Goal: Task Accomplishment & Management: Complete application form

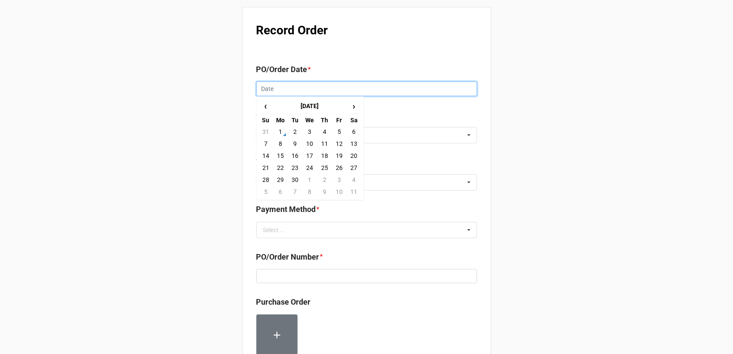
click at [313, 89] on input "text" at bounding box center [366, 89] width 221 height 15
click at [281, 130] on td "1" at bounding box center [280, 132] width 15 height 12
type input "[DATE]"
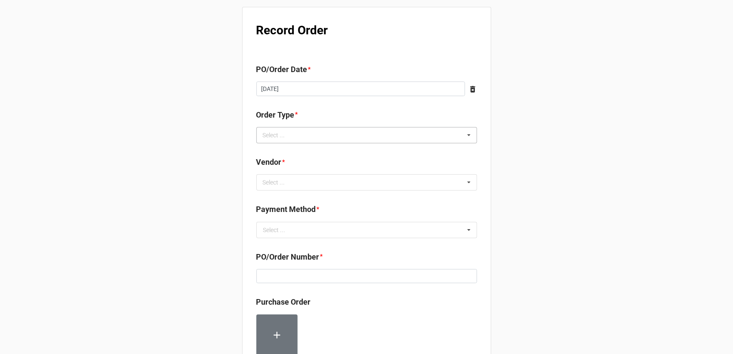
click at [323, 132] on div "Select ... Inventory Replenishment Item Requested Associated with a Specific Job" at bounding box center [366, 135] width 221 height 16
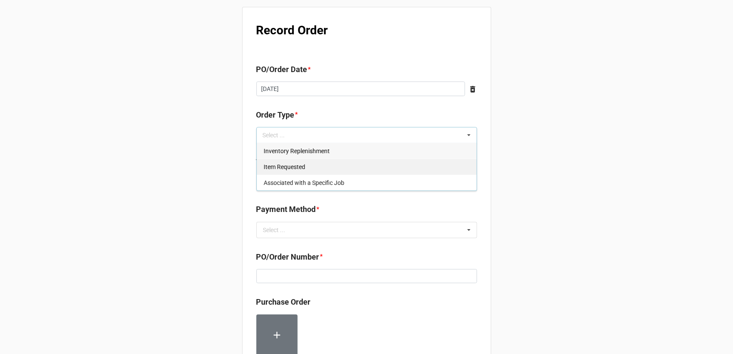
click at [317, 152] on span "Inventory Replenishment" at bounding box center [297, 151] width 66 height 7
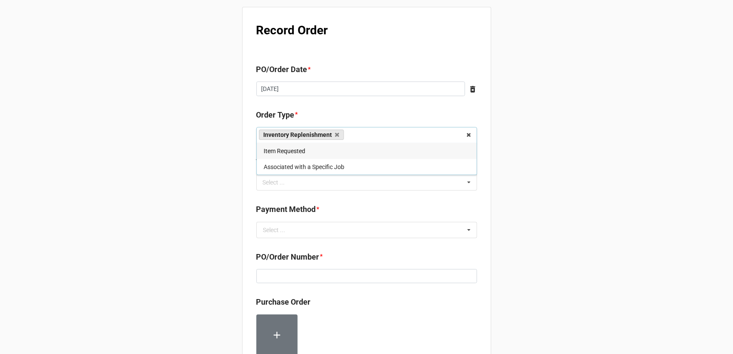
click at [555, 179] on div "Record Order PO/Order Date * [DATE] ‹ [DATE] › Su Mo Tu We Th Fr Sa 31 1 2 3 4 …" at bounding box center [366, 329] width 733 height 659
click at [384, 175] on div "Select ... No results found." at bounding box center [366, 182] width 221 height 16
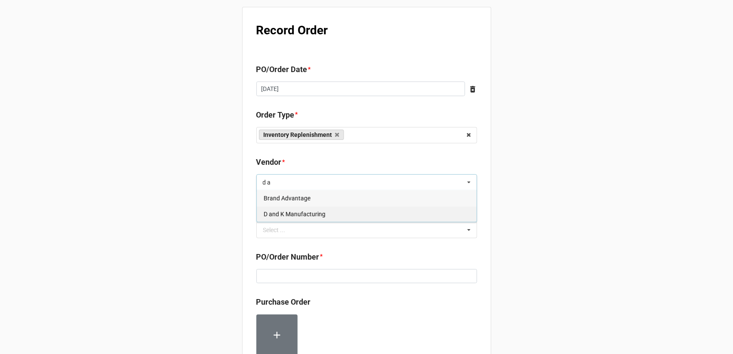
type input "d a"
click at [340, 213] on div "D and K Manufacturing" at bounding box center [367, 214] width 220 height 16
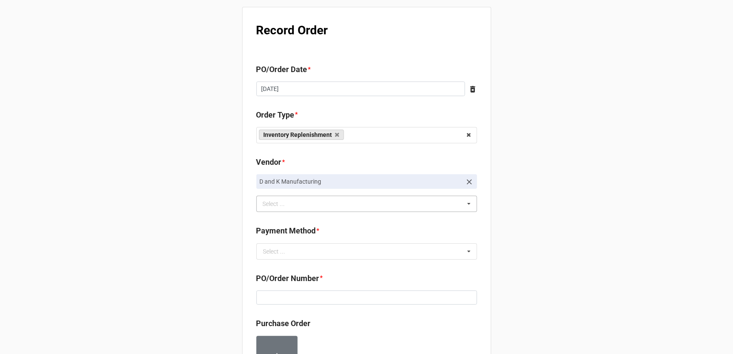
click at [607, 168] on div "Record Order PO/Order Date * [DATE] ‹ [DATE] › Su Mo Tu We Th Fr Sa 31 1 2 3 4 …" at bounding box center [366, 340] width 733 height 680
click at [377, 246] on input "text" at bounding box center [367, 251] width 220 height 15
click at [347, 270] on div "Terms/Invoiced" at bounding box center [367, 267] width 220 height 16
click at [544, 228] on div "Record Order PO/Order Date * [DATE] ‹ [DATE] › Su Mo Tu We Th Fr Sa 31 1 2 3 4 …" at bounding box center [366, 340] width 733 height 680
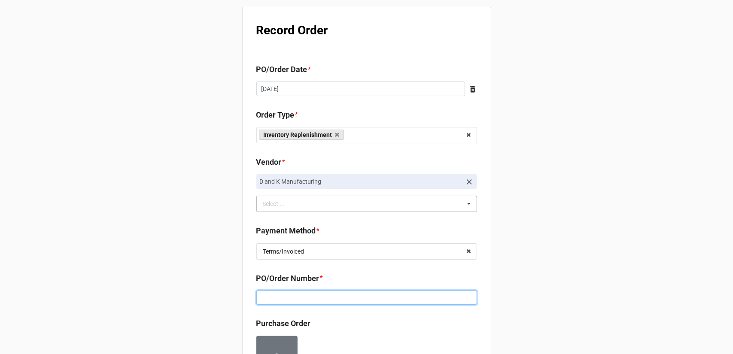
click at [366, 296] on input at bounding box center [366, 298] width 221 height 15
paste input "160192"
type input "160192"
click at [629, 243] on div "Record Order PO/Order Date * 9/1/2025 ‹ September 2025 › Su Mo Tu We Th Fr Sa 3…" at bounding box center [366, 340] width 733 height 680
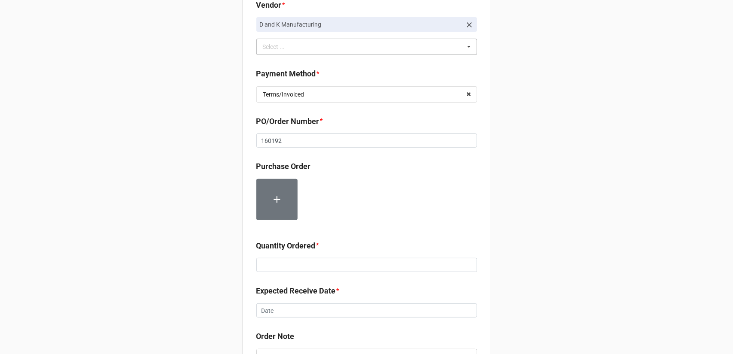
scroll to position [172, 0]
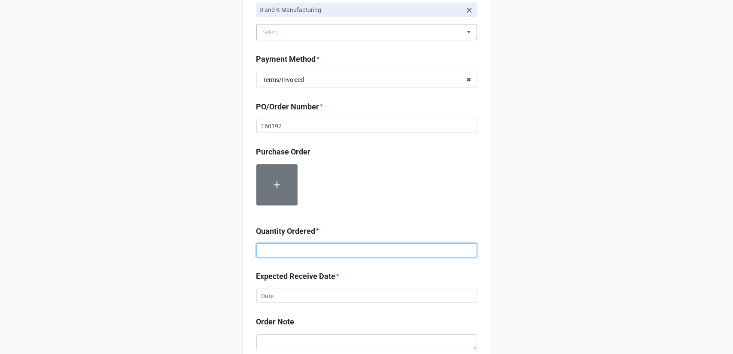
click at [352, 252] on input at bounding box center [366, 250] width 221 height 15
type input "54"
click at [498, 238] on div "Record Order PO/Order Date * 9/1/2025 ‹ September 2025 › Su Mo Tu We Th Fr Sa 3…" at bounding box center [366, 168] width 733 height 680
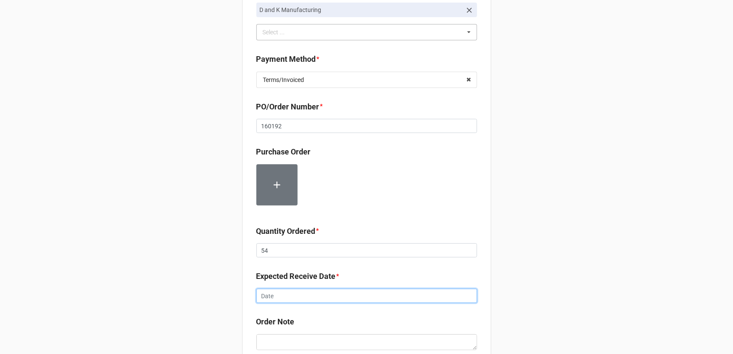
click at [366, 294] on input "text" at bounding box center [366, 296] width 221 height 15
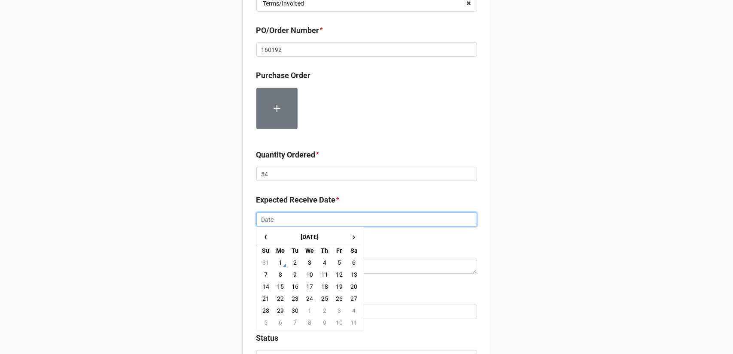
scroll to position [258, 0]
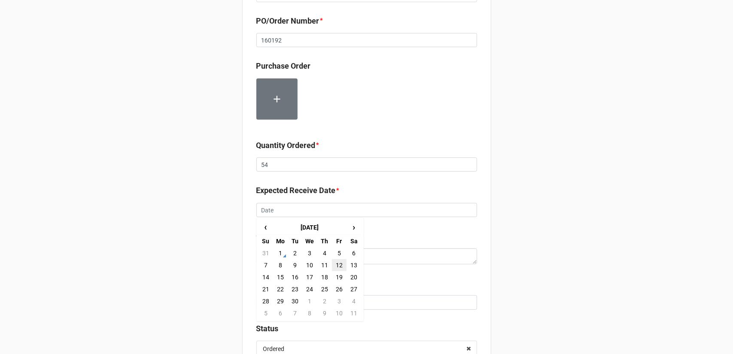
click at [335, 267] on td "12" at bounding box center [339, 265] width 15 height 12
type input "9/12/2025"
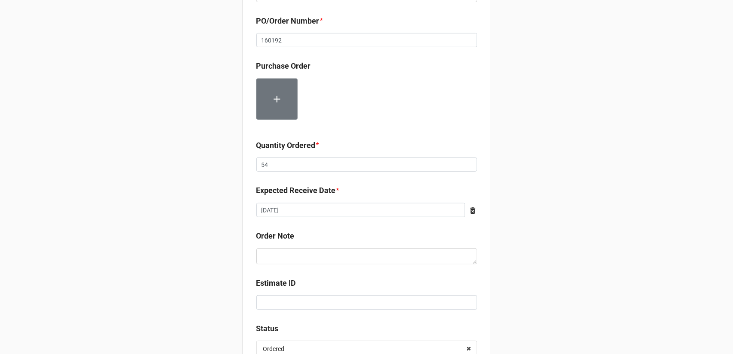
click at [552, 256] on div "Record Order PO/Order Date * 9/1/2025 ‹ September 2025 › Su Mo Tu We Th Fr Sa 3…" at bounding box center [366, 82] width 733 height 680
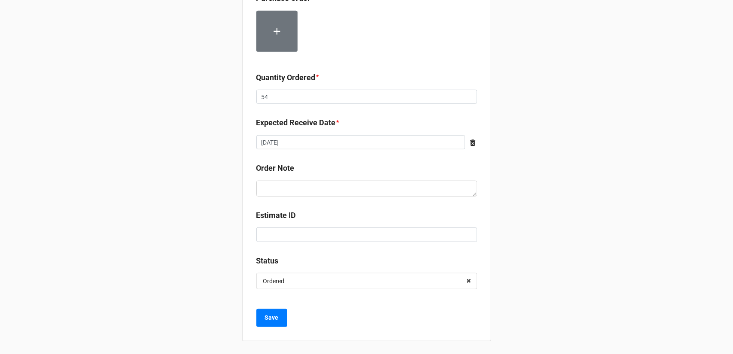
scroll to position [325, 0]
click at [259, 320] on button "Save" at bounding box center [271, 318] width 31 height 18
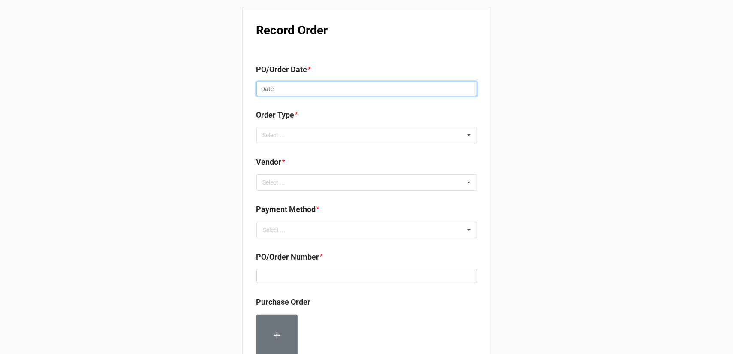
click at [349, 86] on input "text" at bounding box center [366, 89] width 221 height 15
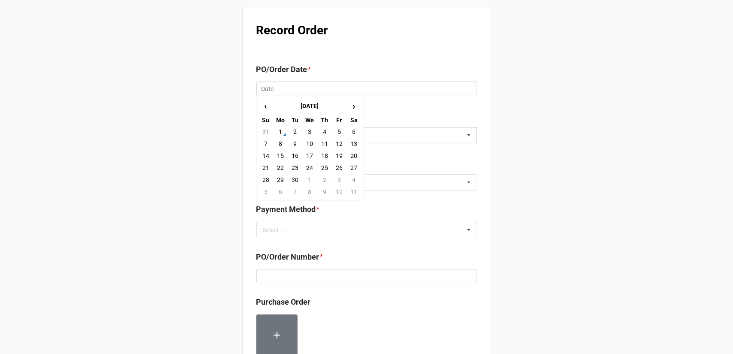
click at [281, 132] on td "1" at bounding box center [280, 132] width 15 height 12
type input "[DATE]"
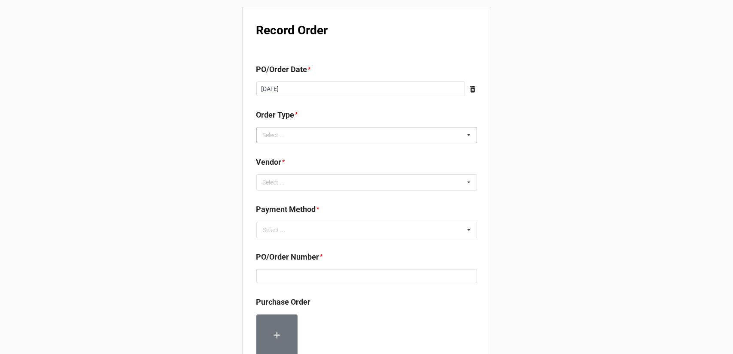
click at [355, 135] on div "Select ... Inventory Replenishment Item Requested Associated with a Specific Job" at bounding box center [366, 135] width 221 height 16
drag, startPoint x: 331, startPoint y: 155, endPoint x: 330, endPoint y: 164, distance: 8.2
click at [331, 155] on div "Inventory Replenishment" at bounding box center [367, 151] width 220 height 16
click at [531, 158] on div "Record Order PO/Order Date * [DATE] ‹ [DATE] › Su Mo Tu We Th Fr Sa 31 1 2 3 4 …" at bounding box center [366, 329] width 733 height 659
click at [339, 185] on div "Select ... No results found." at bounding box center [366, 182] width 221 height 16
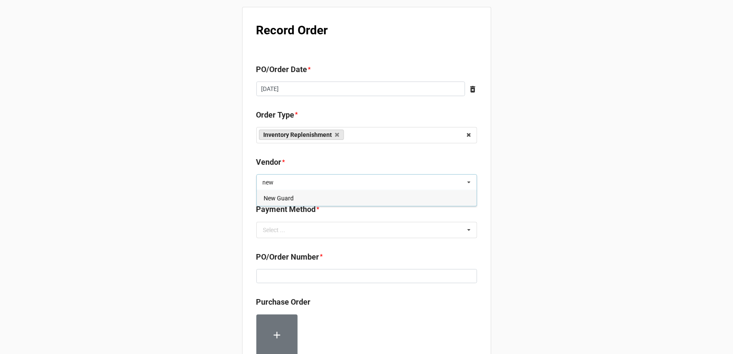
type input "new"
click at [328, 200] on div "New Guard" at bounding box center [367, 198] width 220 height 16
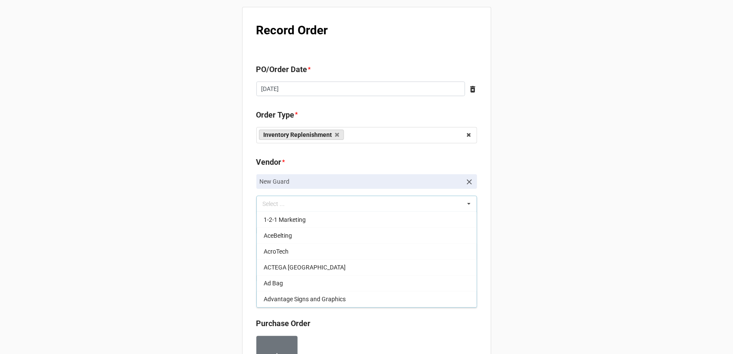
click at [570, 200] on div "Record Order PO/Order Date * 9/1/2025 ‹ September 2025 › Su Mo Tu We Th Fr Sa 3…" at bounding box center [366, 340] width 733 height 680
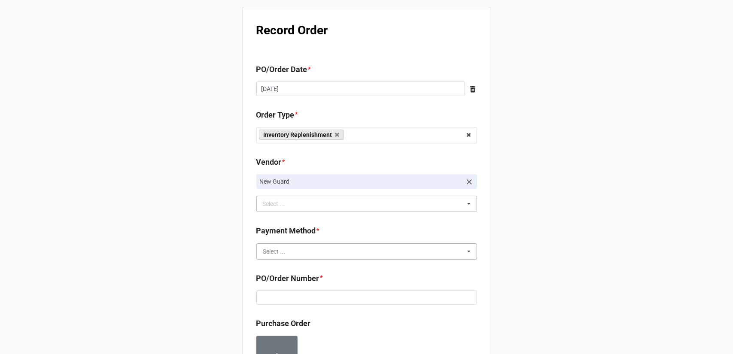
click at [343, 251] on input "text" at bounding box center [367, 251] width 220 height 15
click at [328, 265] on div "Terms/Invoiced" at bounding box center [367, 267] width 220 height 16
click at [526, 268] on div "Record Order PO/Order Date * [DATE] ‹ [DATE] › Su Mo Tu We Th Fr Sa 31 1 2 3 4 …" at bounding box center [366, 340] width 733 height 680
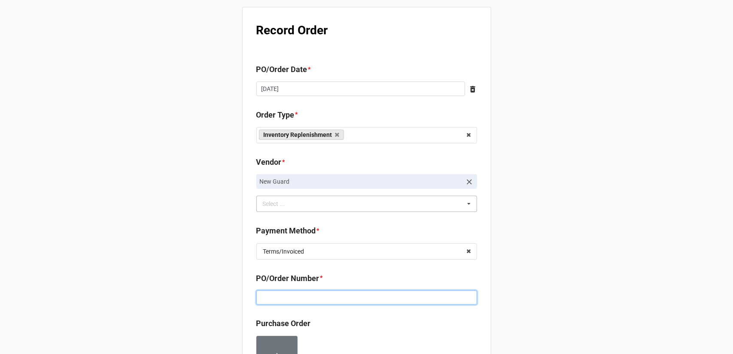
click at [326, 304] on input at bounding box center [366, 298] width 221 height 15
paste input "160191"
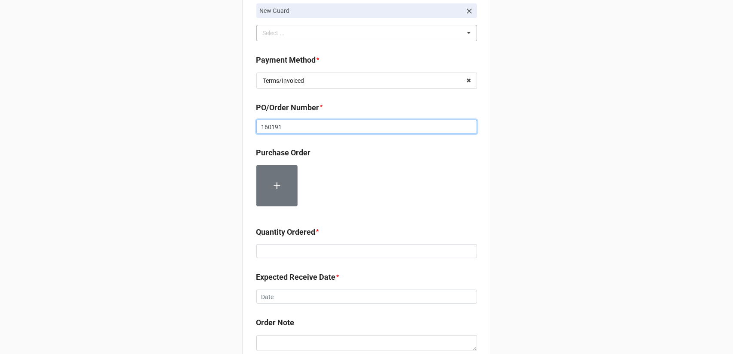
scroll to position [172, 0]
type input "160191"
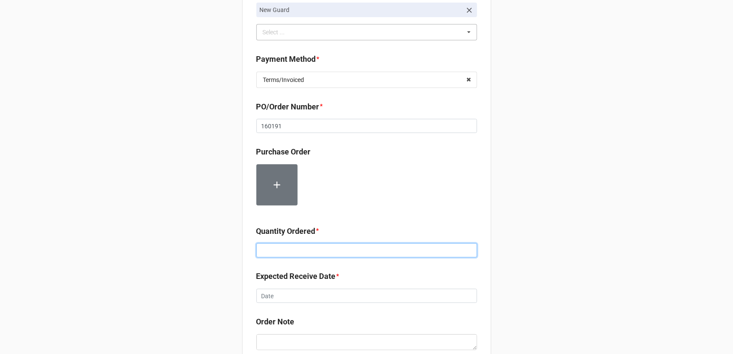
click at [293, 249] on input at bounding box center [366, 250] width 221 height 15
type input "50000"
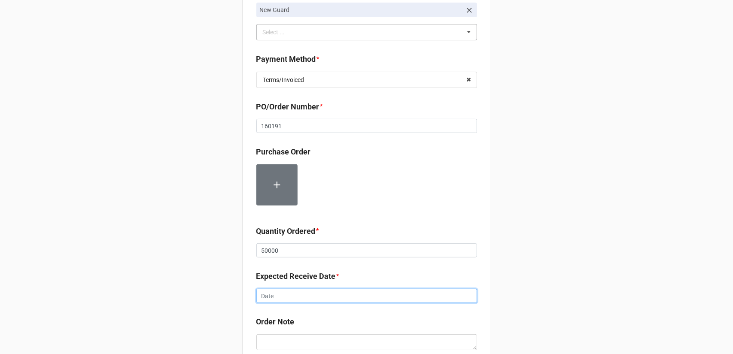
click at [321, 294] on input "text" at bounding box center [366, 296] width 221 height 15
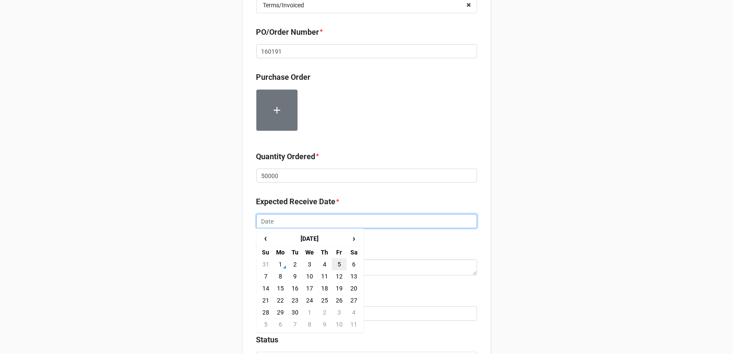
scroll to position [258, 0]
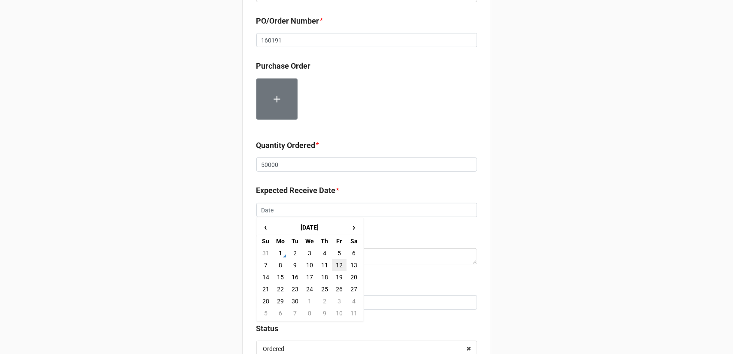
click at [337, 268] on td "12" at bounding box center [339, 265] width 15 height 12
type input "9/12/2025"
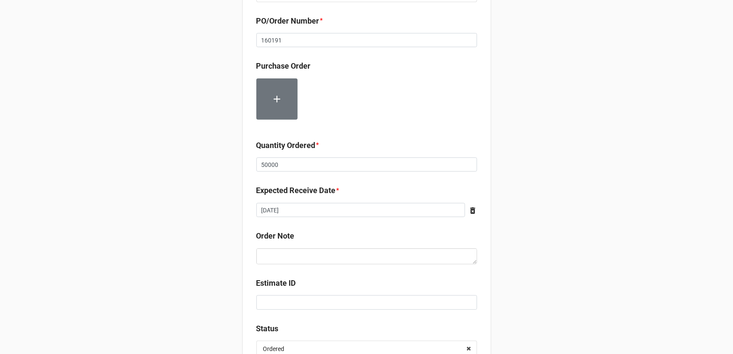
click at [512, 235] on div "Record Order PO/Order Date * 9/1/2025 ‹ September 2025 › Su Mo Tu We Th Fr Sa 3…" at bounding box center [366, 82] width 733 height 680
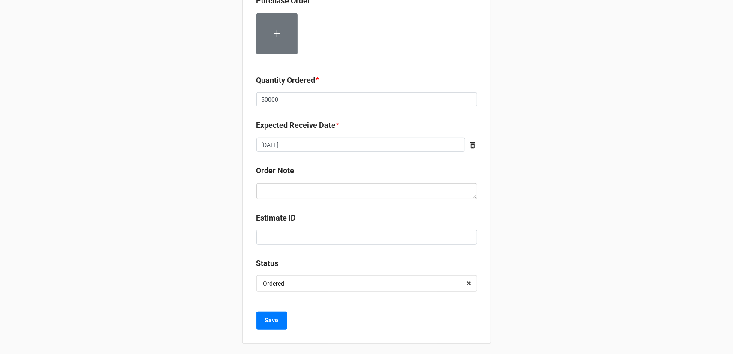
scroll to position [325, 0]
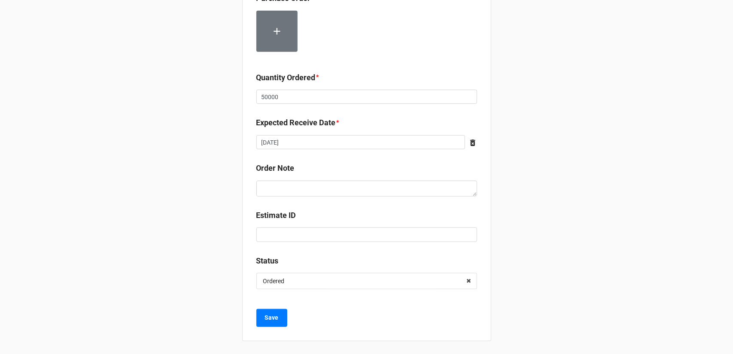
click at [269, 331] on div "Record Order PO/Order Date * 9/1/2025 ‹ September 2025 › Su Mo Tu We Th Fr Sa 3…" at bounding box center [366, 12] width 249 height 660
click at [271, 314] on b "Save" at bounding box center [272, 317] width 14 height 9
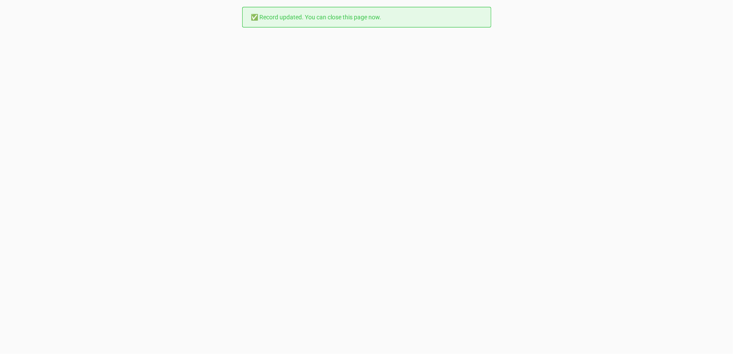
scroll to position [0, 0]
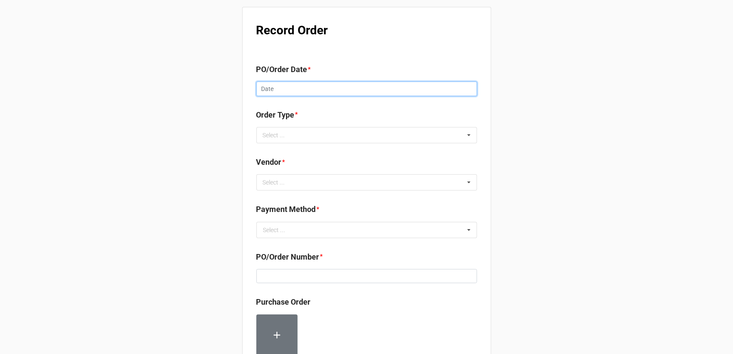
click at [363, 86] on input "text" at bounding box center [366, 89] width 221 height 15
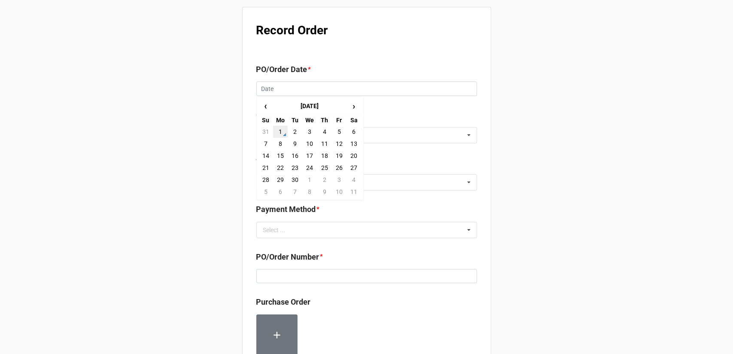
click at [282, 131] on td "1" at bounding box center [280, 132] width 15 height 12
type input "[DATE]"
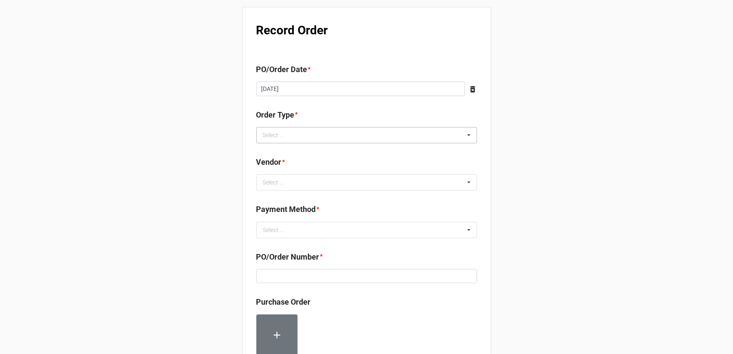
click at [354, 127] on div "Order Type * Select ... Inventory Replenishment Item Requested Associated with …" at bounding box center [366, 126] width 221 height 34
click at [349, 134] on div "Select ... Inventory Replenishment Item Requested Associated with a Specific Job" at bounding box center [366, 135] width 221 height 16
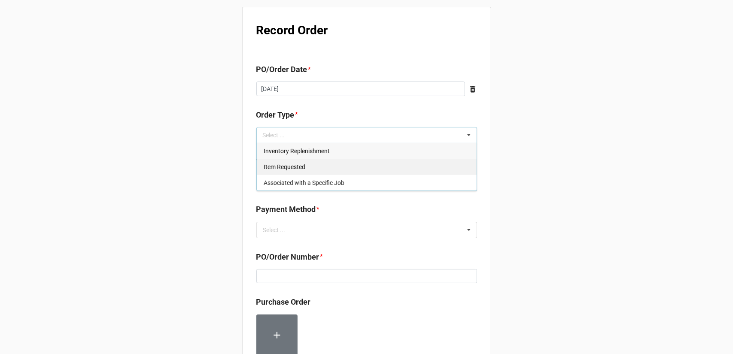
click at [337, 152] on div "Inventory Replenishment" at bounding box center [367, 151] width 220 height 16
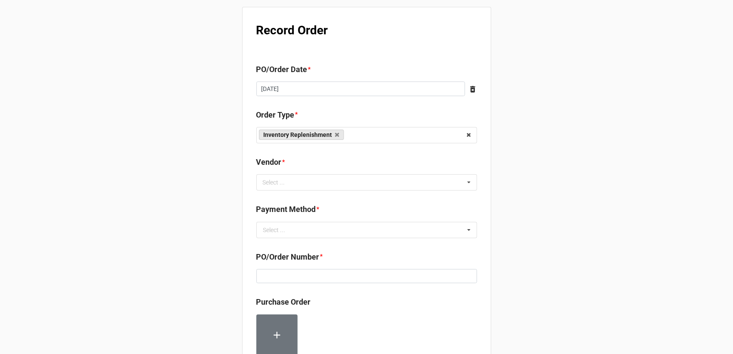
click at [520, 159] on div "Record Order PO/Order Date * [DATE] ‹ [DATE] › Su Mo Tu We Th Fr Sa 31 1 2 3 4 …" at bounding box center [366, 329] width 733 height 659
click at [361, 177] on div "Select ... No results found." at bounding box center [366, 182] width 221 height 16
click at [291, 183] on div "d a d a Select ... Brand Advantage D and K Manufacturing" at bounding box center [366, 182] width 221 height 16
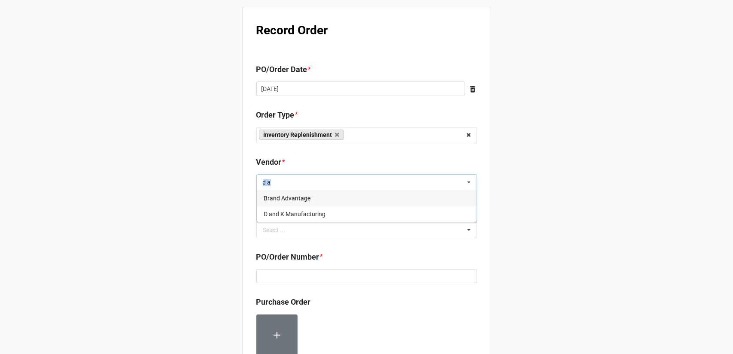
click at [291, 183] on div "d a d a Select ... Brand Advantage D and K Manufacturing" at bounding box center [366, 182] width 221 height 16
type input "d"
type input "new"
click at [346, 200] on div "New Guard" at bounding box center [367, 198] width 220 height 16
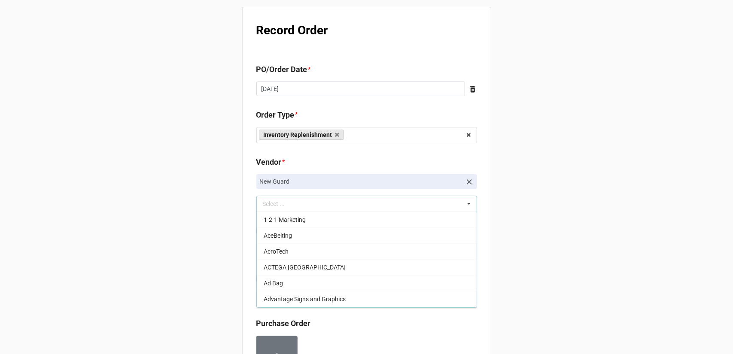
click at [613, 183] on div "Record Order PO/Order Date * [DATE] ‹ [DATE] › Su Mo Tu We Th Fr Sa 31 1 2 3 4 …" at bounding box center [366, 340] width 733 height 680
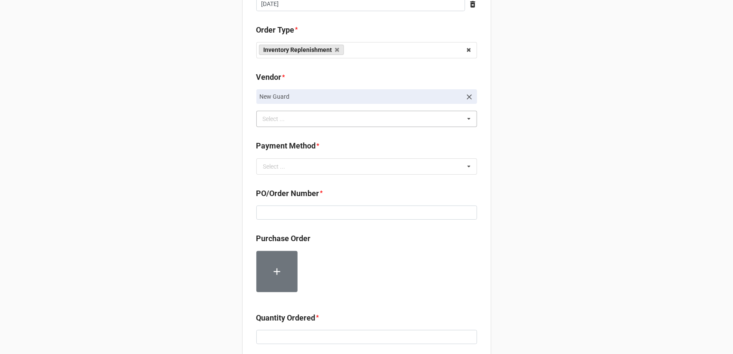
scroll to position [86, 0]
click at [389, 160] on input "text" at bounding box center [367, 165] width 220 height 15
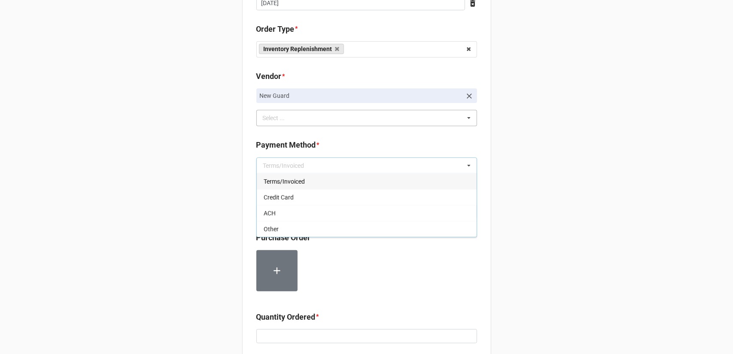
click at [350, 183] on div "Terms/Invoiced" at bounding box center [367, 181] width 220 height 16
click at [586, 193] on div "Record Order PO/Order Date * [DATE] ‹ [DATE] › Su Mo Tu We Th Fr Sa 31 1 2 3 4 …" at bounding box center [366, 254] width 733 height 680
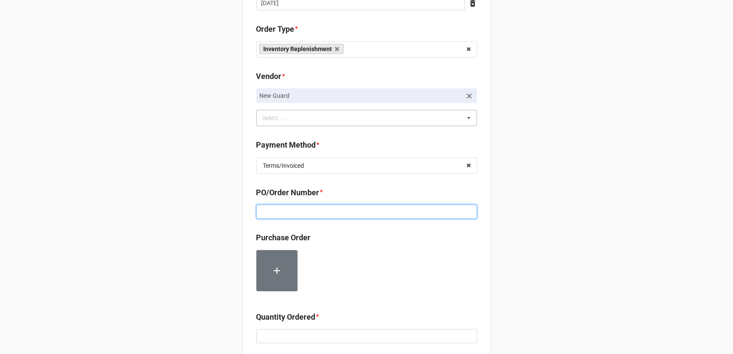
click at [365, 206] on input at bounding box center [366, 212] width 221 height 15
paste input "160191"
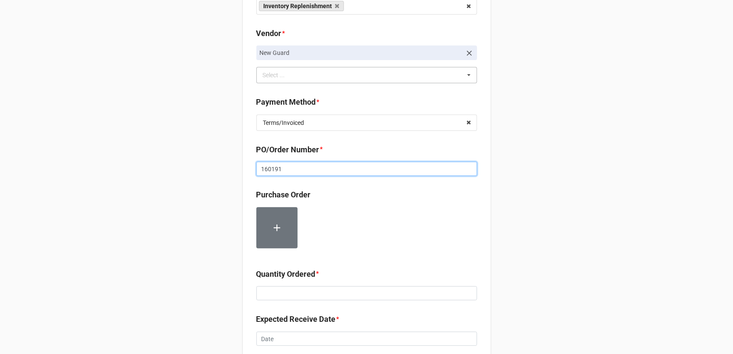
scroll to position [215, 0]
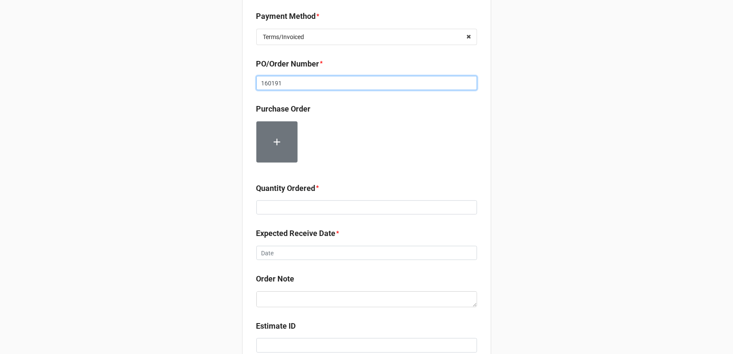
type input "160191"
click at [320, 211] on input at bounding box center [366, 207] width 221 height 15
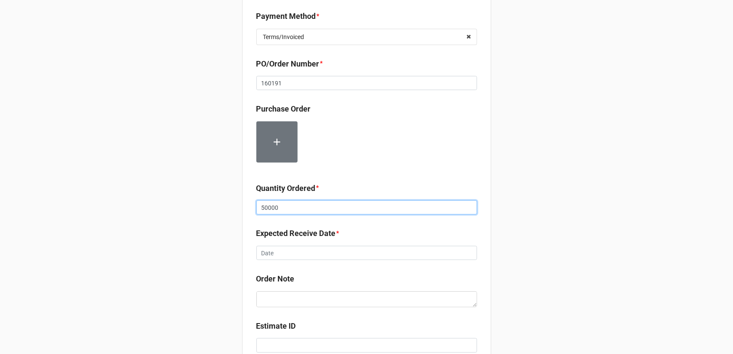
type input "50000"
click at [340, 241] on b "Expected Receive Date *" at bounding box center [366, 234] width 221 height 15
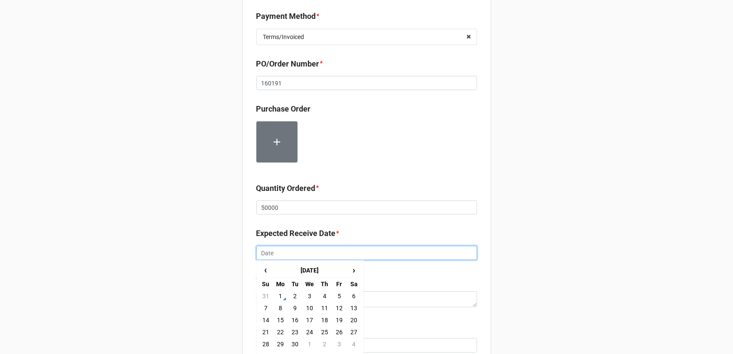
click at [334, 249] on input "text" at bounding box center [366, 253] width 221 height 15
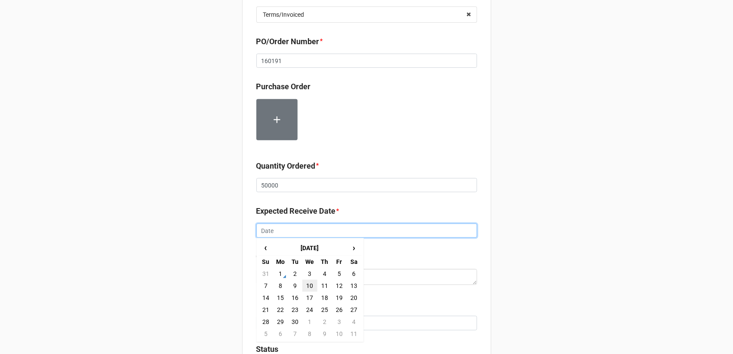
scroll to position [258, 0]
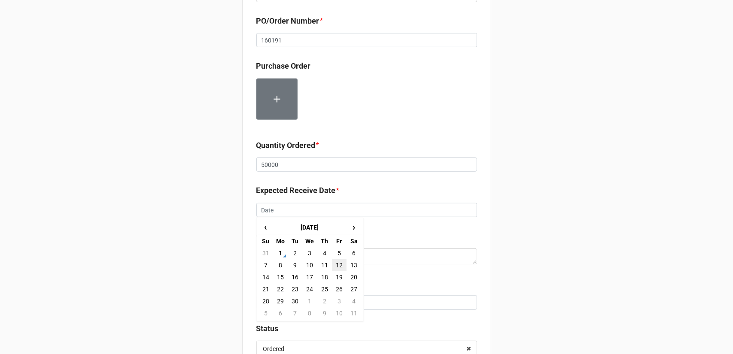
click at [336, 265] on td "12" at bounding box center [339, 265] width 15 height 12
type input "9/12/2025"
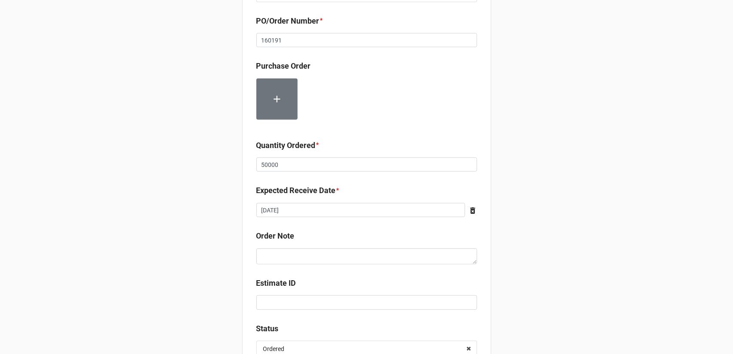
click at [507, 253] on div "Record Order PO/Order Date * [DATE] ‹ [DATE] › Su Mo Tu We Th Fr Sa 31 1 2 3 4 …" at bounding box center [366, 82] width 733 height 680
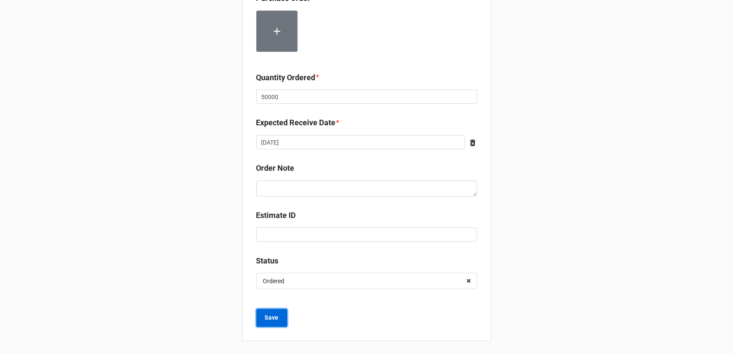
click at [271, 314] on b "Save" at bounding box center [272, 317] width 14 height 9
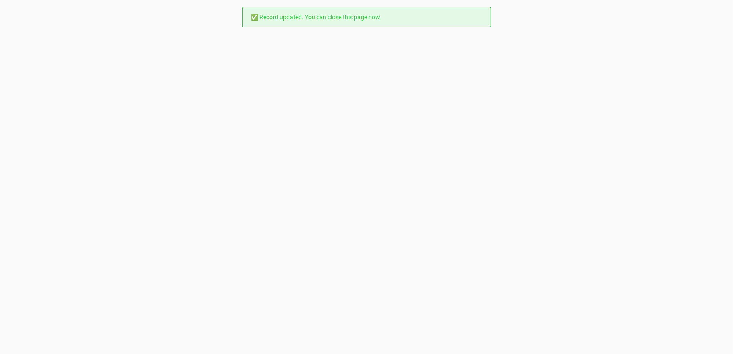
scroll to position [0, 0]
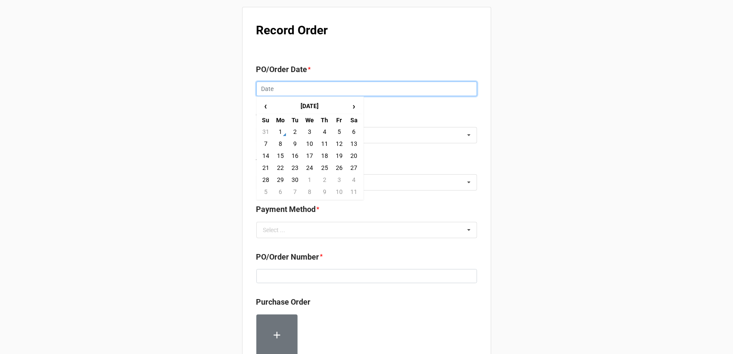
click at [308, 88] on input "text" at bounding box center [366, 89] width 221 height 15
click at [277, 130] on td "1" at bounding box center [280, 132] width 15 height 12
type input "[DATE]"
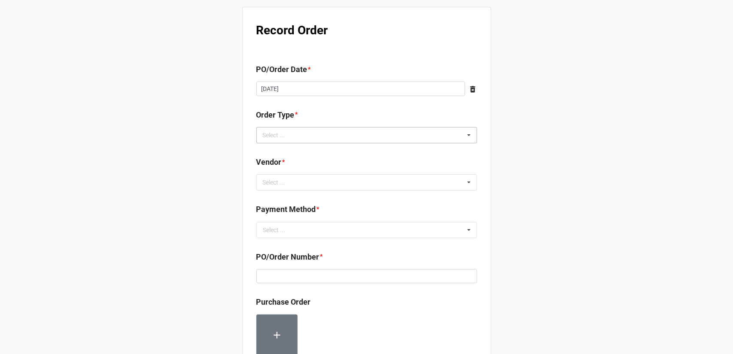
click at [343, 134] on div "Select ... Inventory Replenishment Item Requested Associated with a Specific Job" at bounding box center [366, 135] width 221 height 16
click at [342, 152] on div "Inventory Replenishment" at bounding box center [367, 151] width 220 height 16
click at [368, 181] on div "Select ... No results found." at bounding box center [366, 182] width 221 height 16
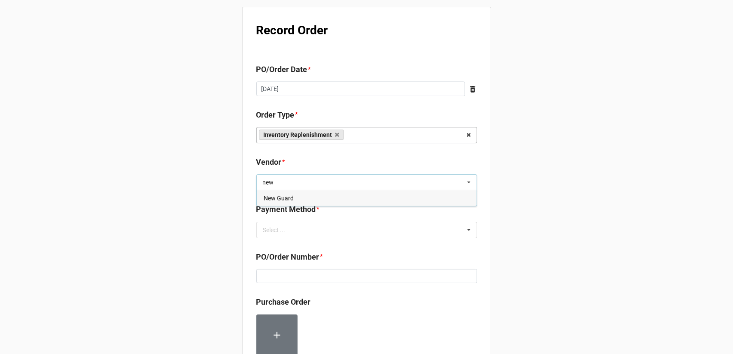
type input "new"
click at [364, 197] on div "New Guard" at bounding box center [367, 198] width 220 height 16
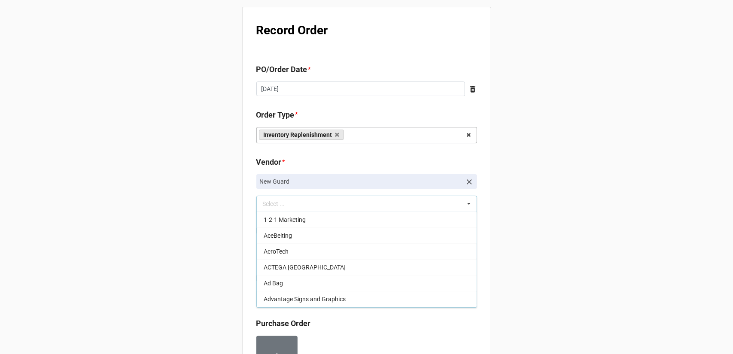
click at [545, 186] on div "Record Order PO/Order Date * 9/1/2025 ‹ September 2025 › Su Mo Tu We Th Fr Sa 3…" at bounding box center [366, 340] width 733 height 680
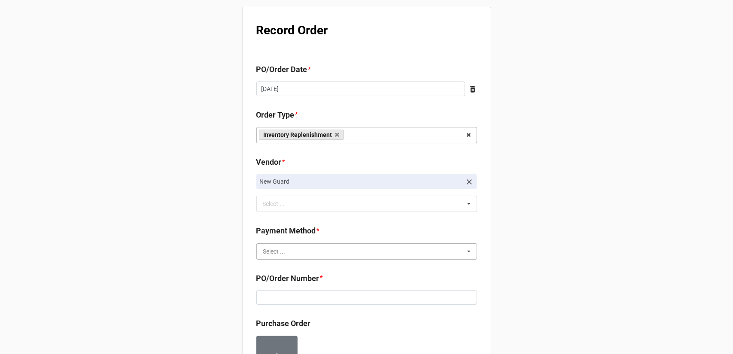
click at [355, 247] on input "text" at bounding box center [367, 251] width 220 height 15
click at [345, 266] on div "Terms/Invoiced" at bounding box center [367, 267] width 220 height 16
click at [566, 256] on div "Record Order PO/Order Date * 9/1/2025 ‹ September 2025 › Su Mo Tu We Th Fr Sa 3…" at bounding box center [366, 340] width 733 height 680
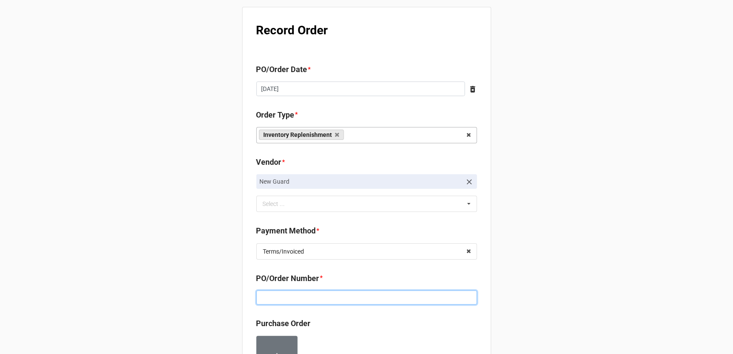
click at [360, 301] on input at bounding box center [366, 298] width 221 height 15
paste input "160191"
type input "160191"
click at [656, 224] on div "Record Order PO/Order Date * 9/1/2025 ‹ September 2025 › Su Mo Tu We Th Fr Sa 3…" at bounding box center [366, 340] width 733 height 680
click at [619, 188] on div "Record Order PO/Order Date * 9/1/2025 ‹ September 2025 › Su Mo Tu We Th Fr Sa 3…" at bounding box center [366, 340] width 733 height 680
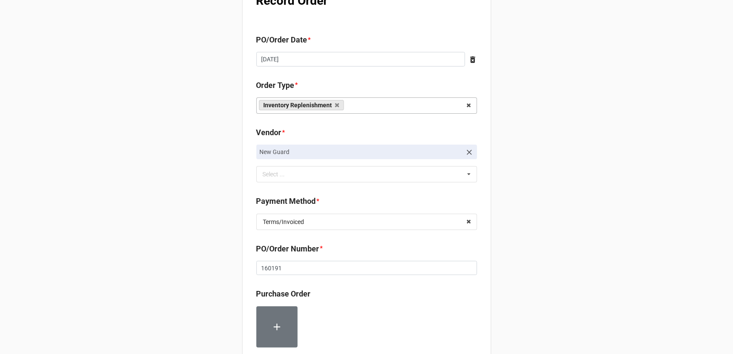
scroll to position [172, 0]
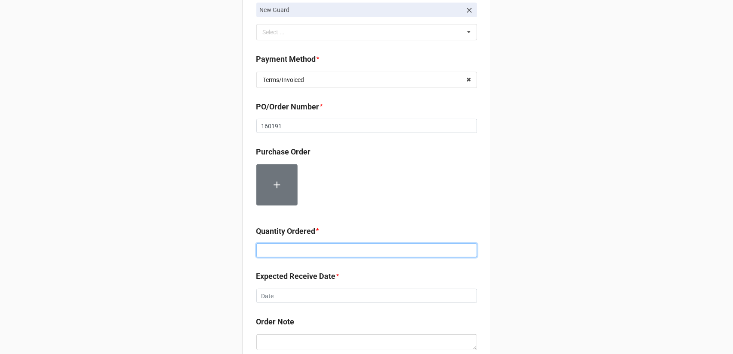
click at [312, 250] on input at bounding box center [366, 250] width 221 height 15
type input "100000"
click at [504, 276] on div "Record Order PO/Order Date * 9/1/2025 ‹ September 2025 › Su Mo Tu We Th Fr Sa 3…" at bounding box center [366, 168] width 733 height 680
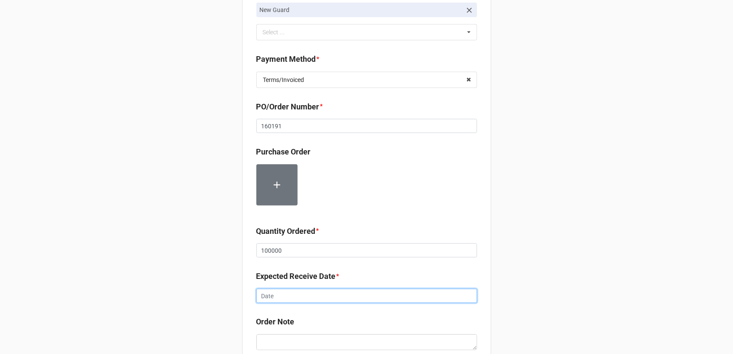
click at [376, 294] on input "text" at bounding box center [366, 296] width 221 height 15
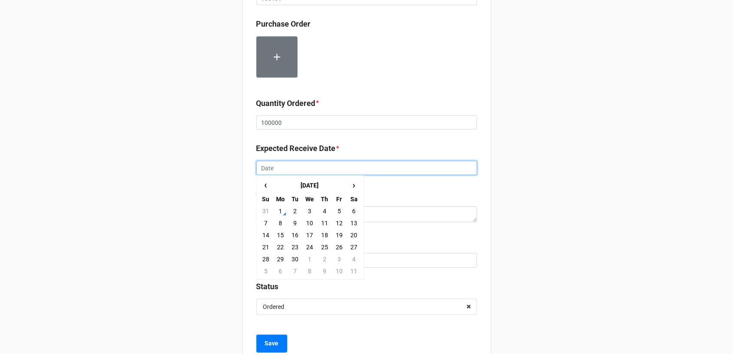
scroll to position [300, 0]
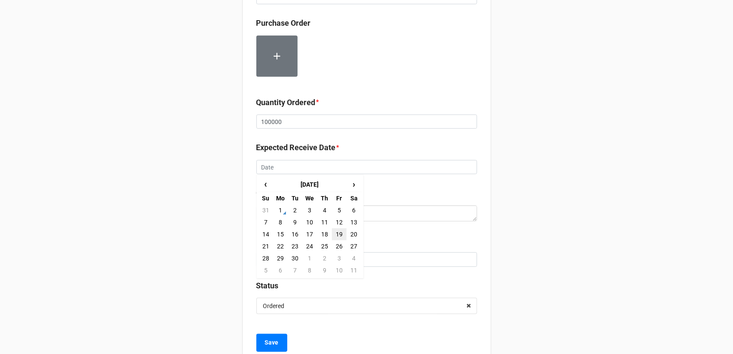
click at [338, 232] on td "19" at bounding box center [339, 234] width 15 height 12
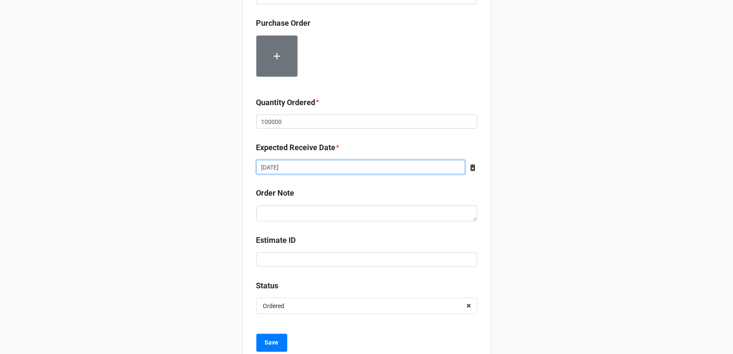
click at [330, 168] on input "9/19/2025" at bounding box center [360, 167] width 209 height 15
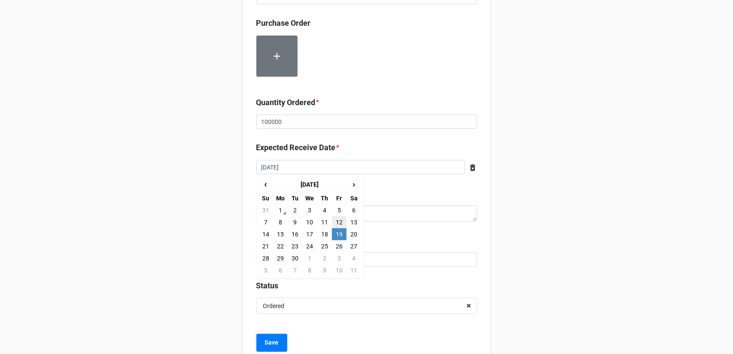
click at [339, 221] on td "12" at bounding box center [339, 222] width 15 height 12
type input "[DATE]"
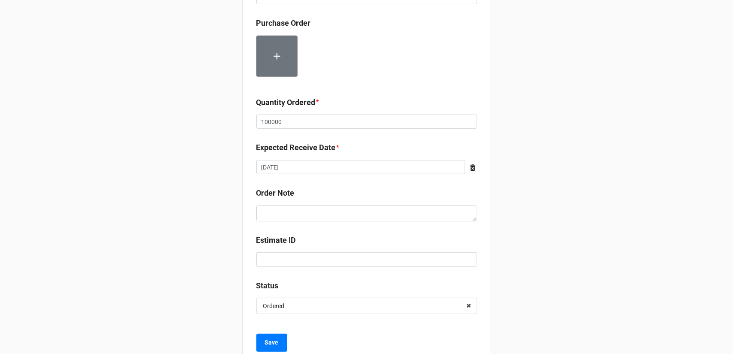
click at [544, 251] on div "Record Order PO/Order Date * 9/1/2025 ‹ September 2025 › Su Mo Tu We Th Fr Sa 3…" at bounding box center [366, 40] width 733 height 680
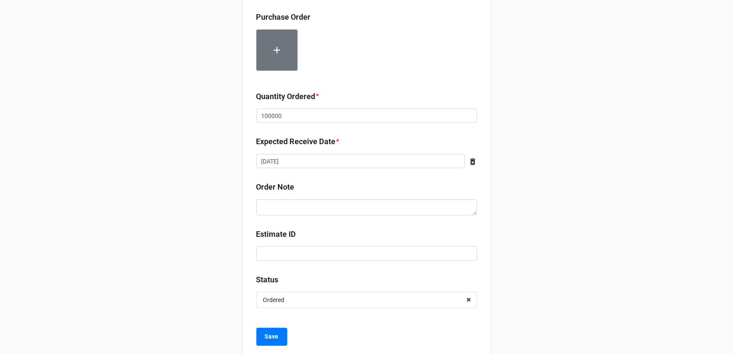
scroll to position [325, 0]
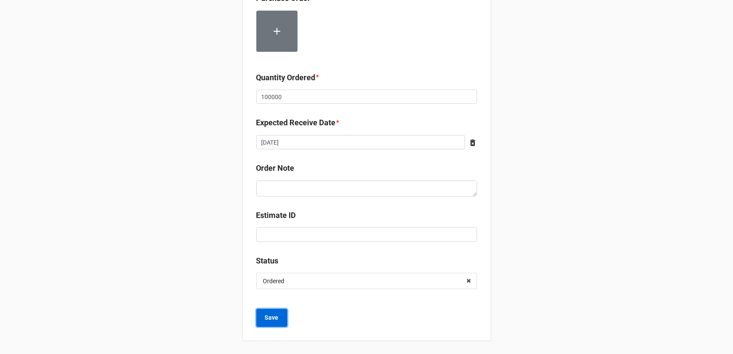
click at [261, 315] on button "Save" at bounding box center [271, 318] width 31 height 18
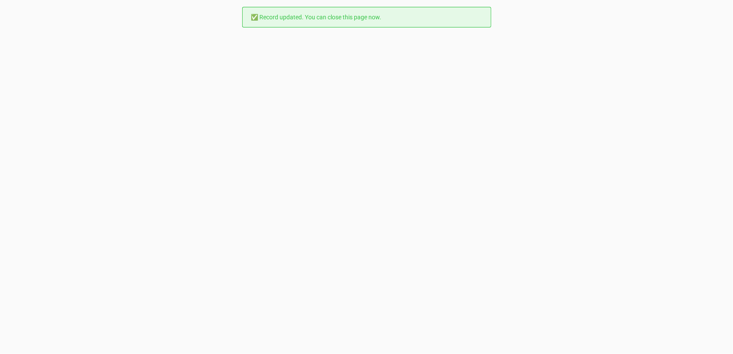
scroll to position [0, 0]
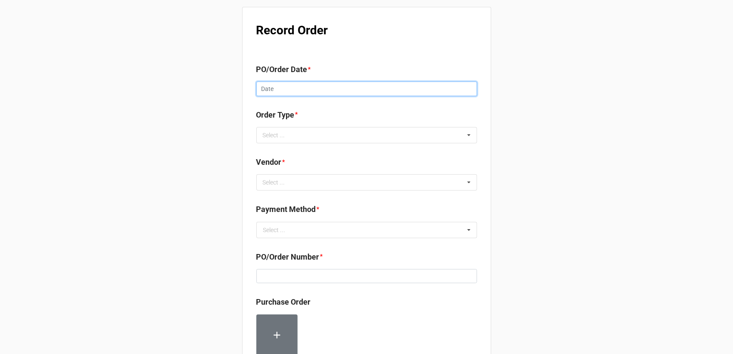
click at [339, 86] on input "text" at bounding box center [366, 89] width 221 height 15
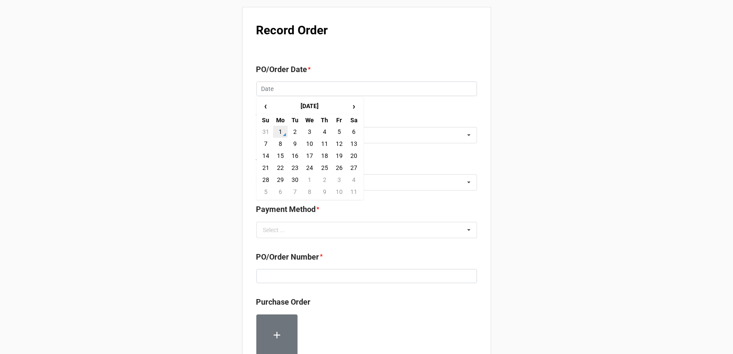
click at [282, 130] on td "1" at bounding box center [280, 132] width 15 height 12
type input "[DATE]"
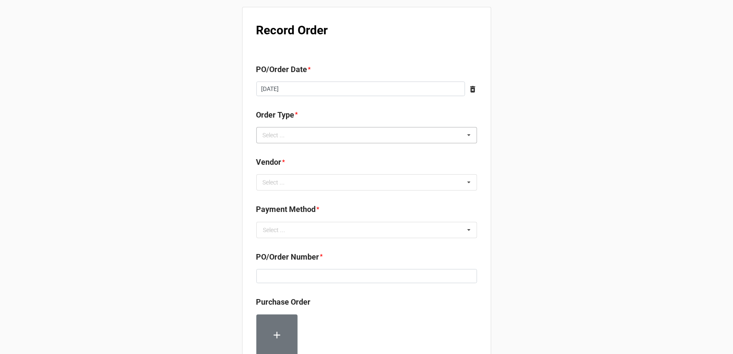
click at [383, 133] on div "Select ... Inventory Replenishment Item Requested Associated with a Specific Job" at bounding box center [366, 135] width 221 height 16
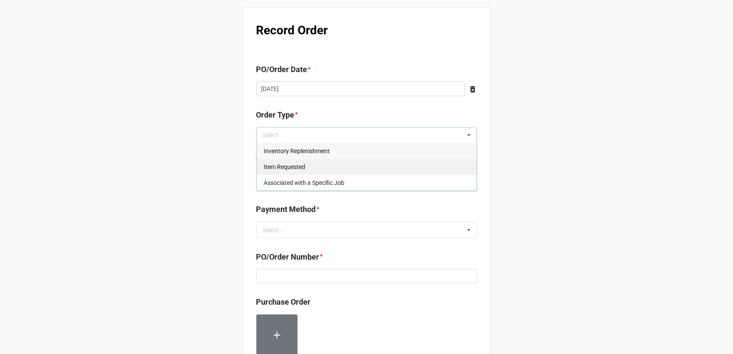
click at [337, 157] on div "Inventory Replenishment" at bounding box center [367, 151] width 220 height 16
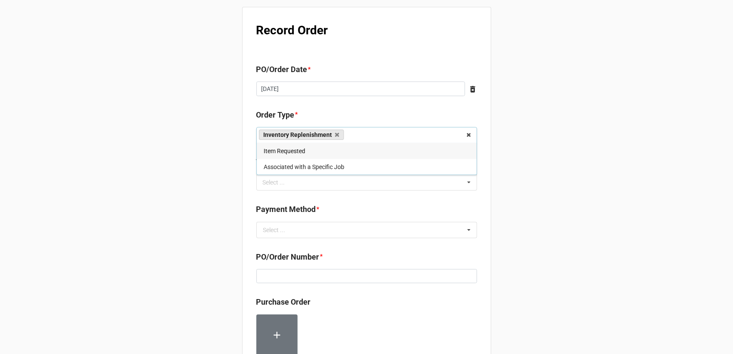
click at [483, 183] on div "Record Order PO/Order Date * [DATE] ‹ [DATE] › Su Mo Tu We Th Fr Sa 31 1 2 3 4 …" at bounding box center [366, 326] width 249 height 638
click at [444, 179] on div "Select ... No results found." at bounding box center [366, 182] width 221 height 16
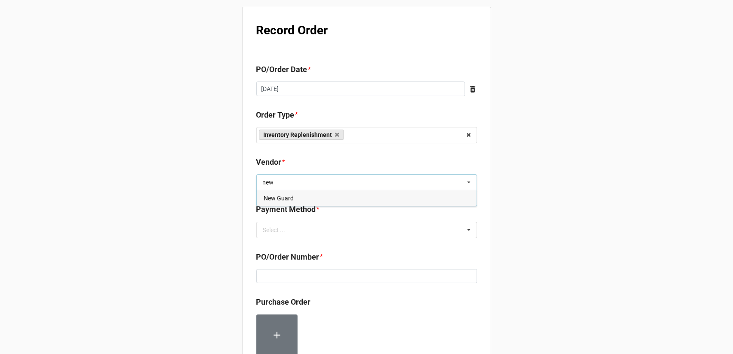
type input "new"
click at [405, 203] on div "New Guard" at bounding box center [367, 198] width 220 height 16
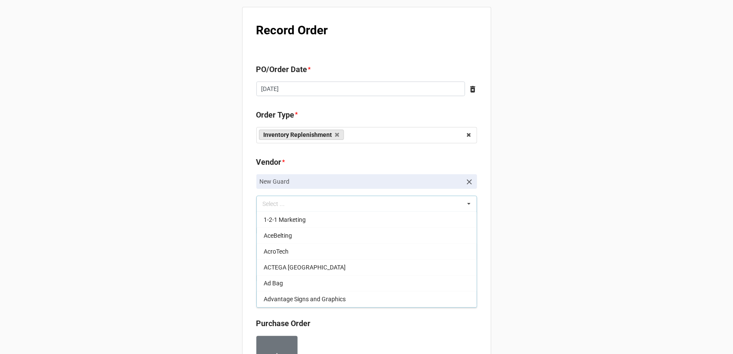
click at [568, 202] on div "Record Order PO/Order Date * 9/1/2025 ‹ September 2025 › Su Mo Tu We Th Fr Sa 3…" at bounding box center [366, 340] width 733 height 680
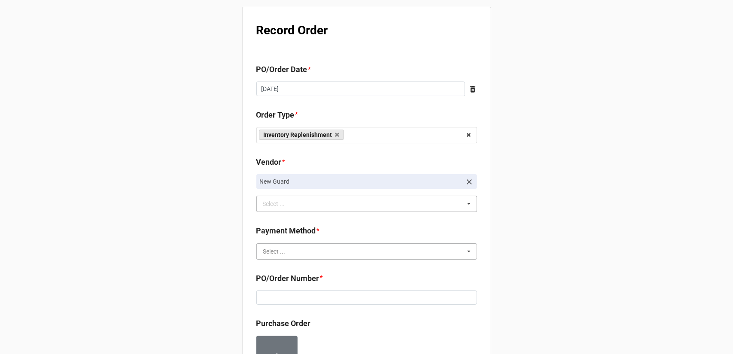
click at [371, 248] on input "text" at bounding box center [367, 251] width 220 height 15
click at [358, 263] on div "Terms/Invoiced" at bounding box center [367, 267] width 220 height 16
click at [562, 245] on div "Record Order PO/Order Date * 9/1/2025 ‹ September 2025 › Su Mo Tu We Th Fr Sa 3…" at bounding box center [366, 340] width 733 height 680
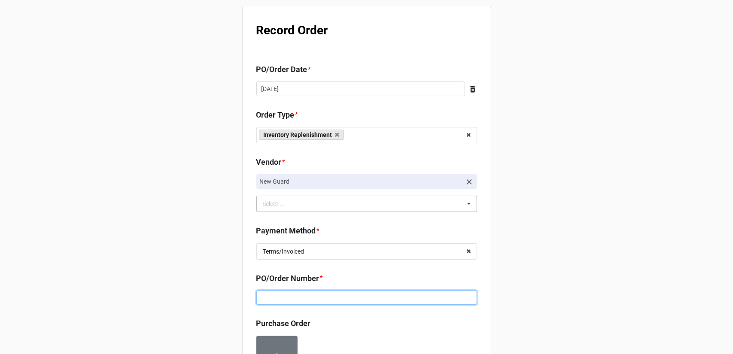
click at [378, 300] on input at bounding box center [366, 298] width 221 height 15
paste input "160191"
type input "160191"
click at [534, 265] on div "Record Order PO/Order Date * 9/1/2025 ‹ September 2025 › Su Mo Tu We Th Fr Sa 3…" at bounding box center [366, 340] width 733 height 680
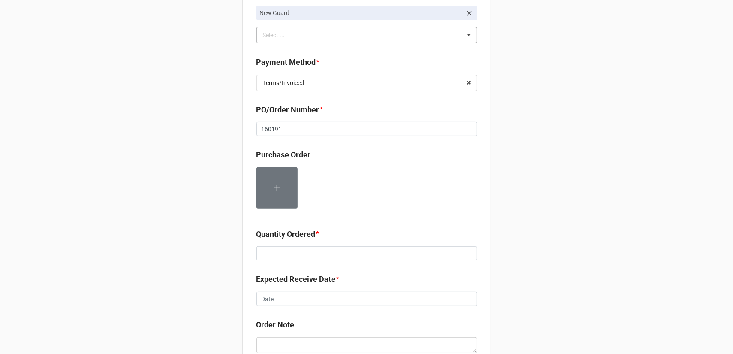
scroll to position [172, 0]
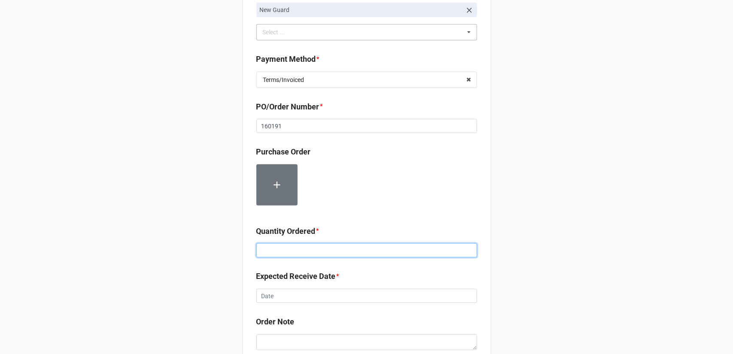
click at [316, 249] on input at bounding box center [366, 250] width 221 height 15
type input "150000"
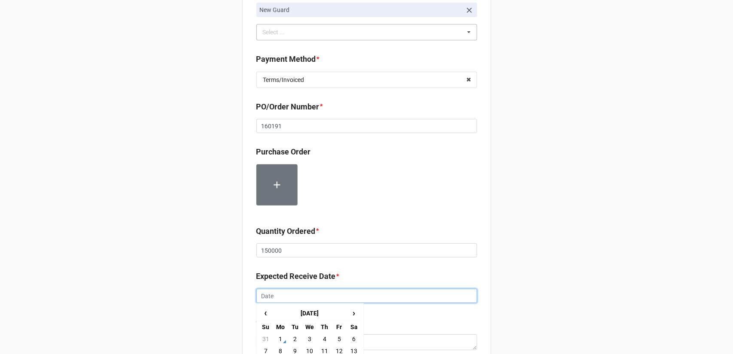
click at [383, 291] on input "text" at bounding box center [366, 296] width 221 height 15
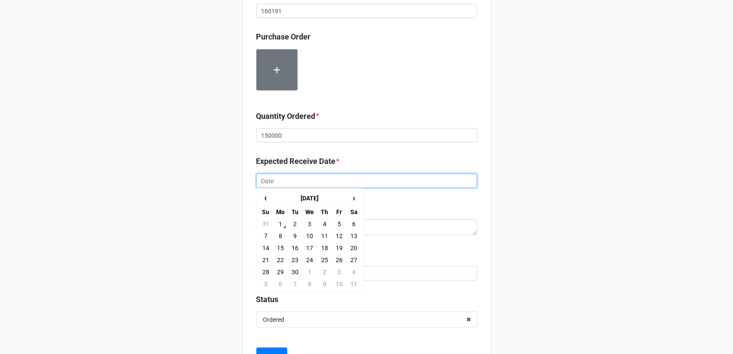
scroll to position [300, 0]
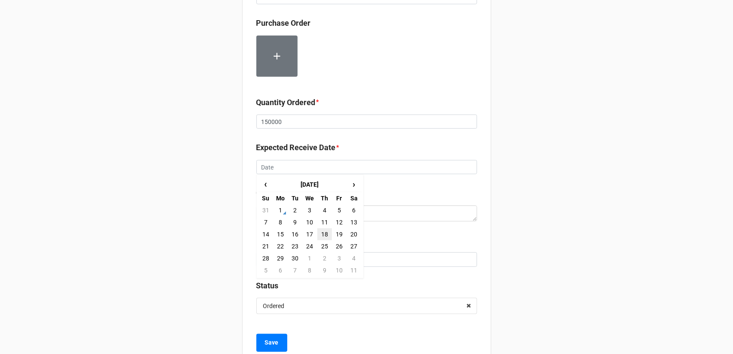
click at [319, 232] on td "18" at bounding box center [324, 234] width 15 height 12
type input "9/18/2025"
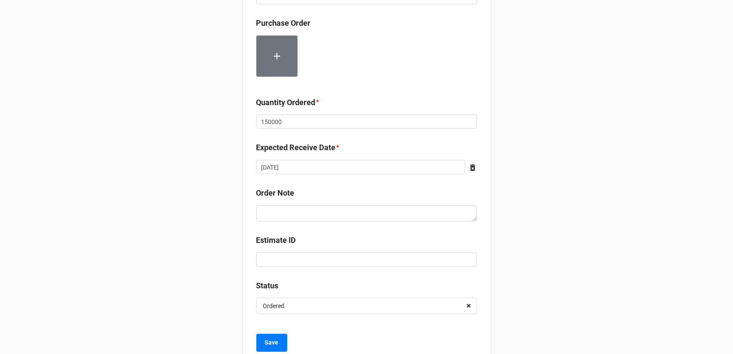
click at [528, 231] on div "Record Order PO/Order Date * 9/1/2025 ‹ September 2025 › Su Mo Tu We Th Fr Sa 3…" at bounding box center [366, 40] width 733 height 680
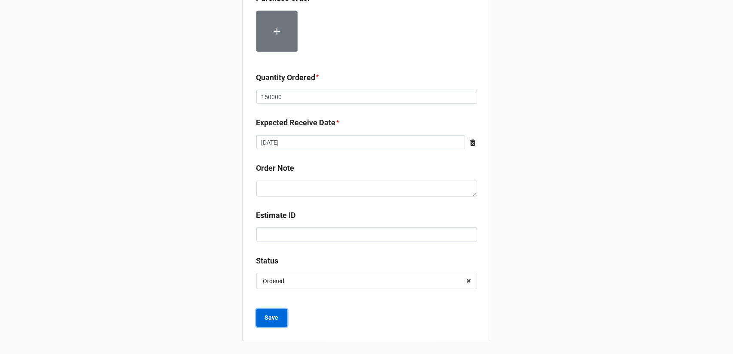
click at [273, 314] on b "Save" at bounding box center [272, 317] width 14 height 9
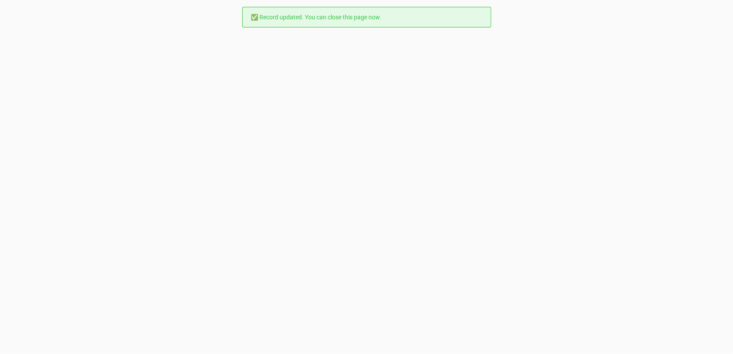
scroll to position [0, 0]
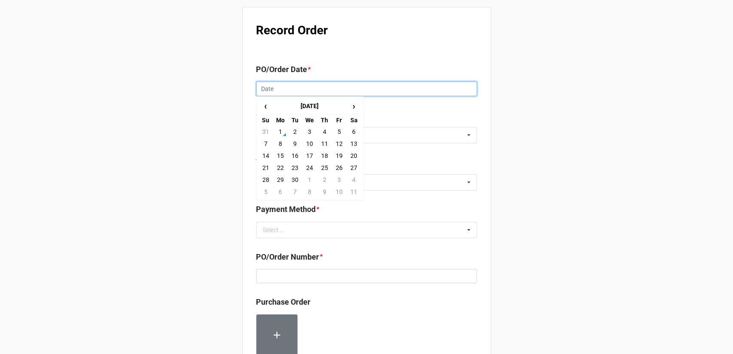
click at [292, 88] on input "text" at bounding box center [366, 89] width 221 height 15
click at [280, 130] on td "1" at bounding box center [280, 132] width 15 height 12
type input "9/1/2025"
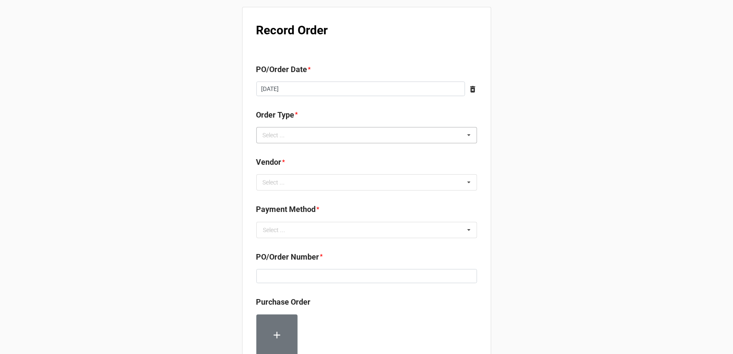
click at [367, 134] on div "Select ... Inventory Replenishment Item Requested Associated with a Specific Job" at bounding box center [366, 135] width 221 height 16
click at [349, 152] on div "Inventory Replenishment" at bounding box center [367, 151] width 220 height 16
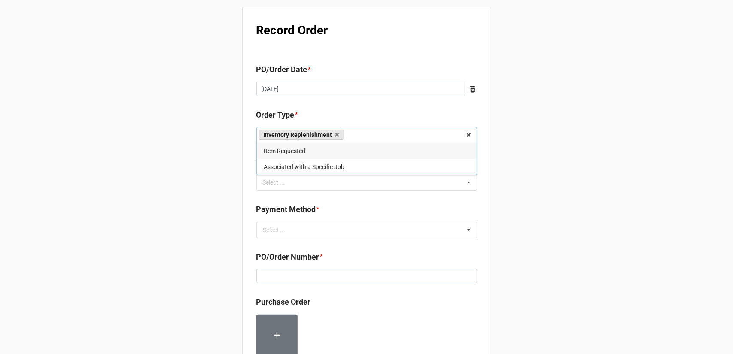
click at [496, 171] on div "Record Order PO/Order Date * 9/1/2025 ‹ September 2025 › Su Mo Tu We Th Fr Sa 3…" at bounding box center [366, 329] width 733 height 659
click at [335, 182] on div "Select ... No results found." at bounding box center [366, 182] width 221 height 16
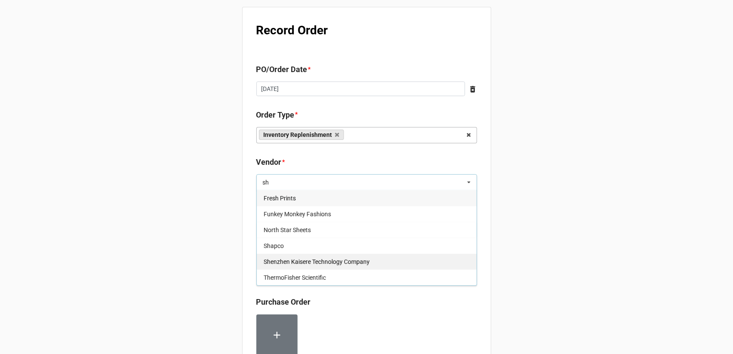
type input "sh"
click at [332, 259] on span "Shenzhen Kaisere Technology Company" at bounding box center [317, 261] width 106 height 7
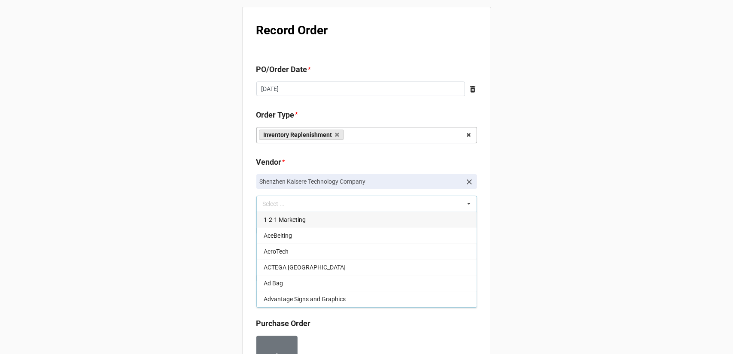
click at [520, 227] on div "Record Order PO/Order Date * 9/1/2025 ‹ September 2025 › Su Mo Tu We Th Fr Sa 3…" at bounding box center [366, 340] width 733 height 680
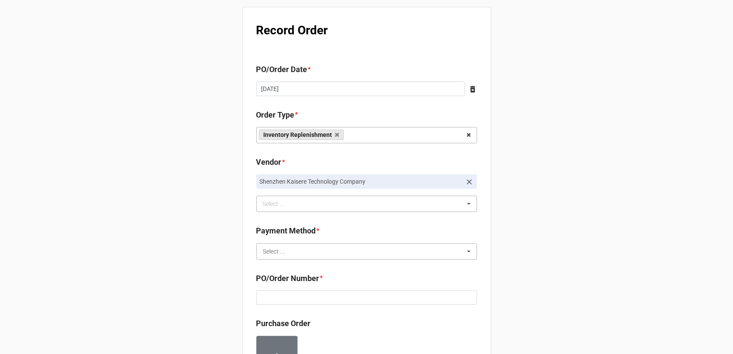
click at [352, 254] on input "text" at bounding box center [367, 251] width 220 height 15
click at [331, 267] on div "Terms/Invoiced" at bounding box center [367, 267] width 220 height 16
click at [494, 259] on div "Record Order PO/Order Date * 9/1/2025 ‹ September 2025 › Su Mo Tu We Th Fr Sa 3…" at bounding box center [366, 340] width 733 height 680
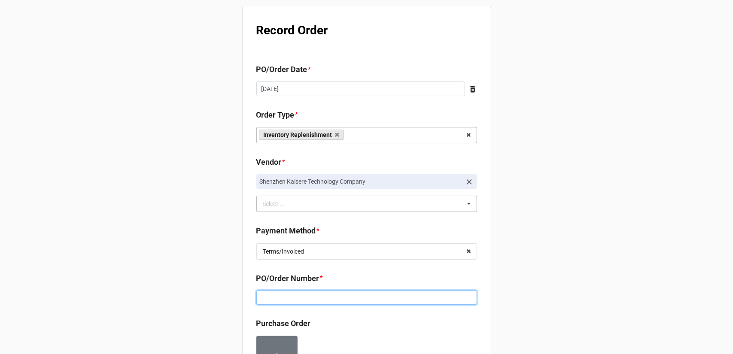
click at [346, 302] on input at bounding box center [366, 298] width 221 height 15
paste input "160193"
type input "160193"
click at [535, 264] on div "Record Order PO/Order Date * 9/1/2025 ‹ September 2025 › Su Mo Tu We Th Fr Sa 3…" at bounding box center [366, 340] width 733 height 680
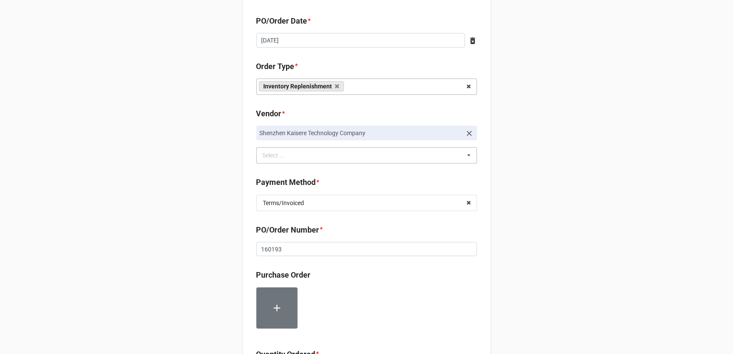
scroll to position [172, 0]
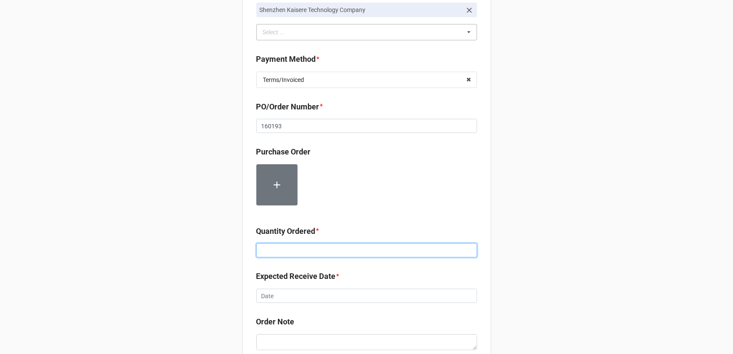
click at [287, 249] on input at bounding box center [366, 250] width 221 height 15
type input "30000"
click at [500, 253] on div "Record Order PO/Order Date * 9/1/2025 ‹ September 2025 › Su Mo Tu We Th Fr Sa 3…" at bounding box center [366, 168] width 733 height 680
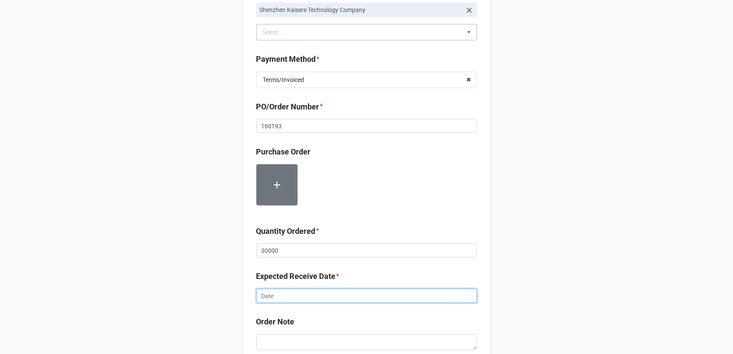
click at [340, 292] on input "text" at bounding box center [366, 296] width 221 height 15
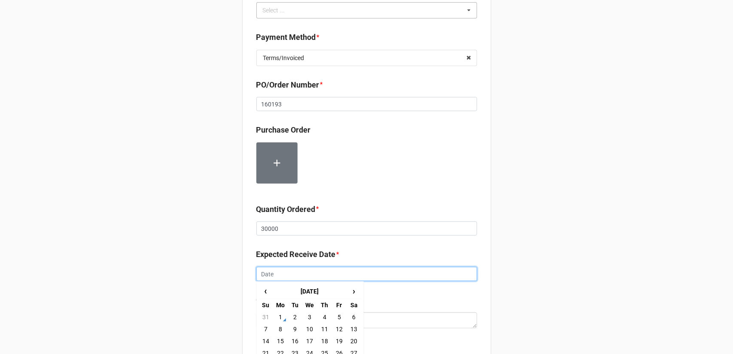
scroll to position [258, 0]
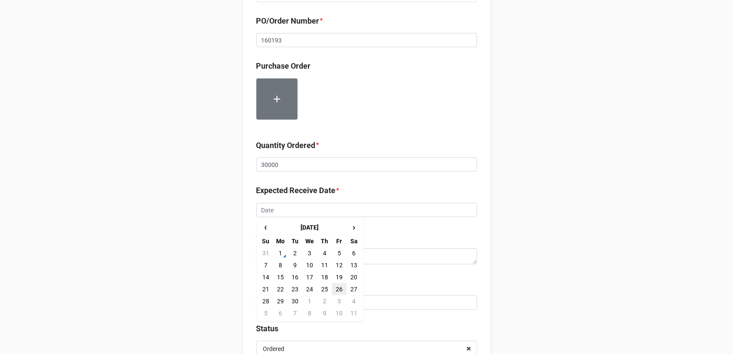
click at [339, 290] on td "26" at bounding box center [339, 289] width 15 height 12
click at [395, 212] on input "9/26/2025" at bounding box center [360, 210] width 209 height 15
click at [341, 300] on td "3" at bounding box center [339, 301] width 15 height 12
type input "10/3/2025"
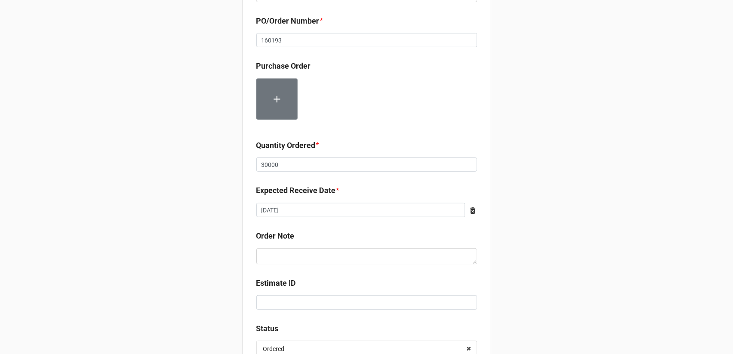
click at [551, 256] on div "Record Order PO/Order Date * 9/1/2025 ‹ September 2025 › Su Mo Tu We Th Fr Sa 3…" at bounding box center [366, 82] width 733 height 680
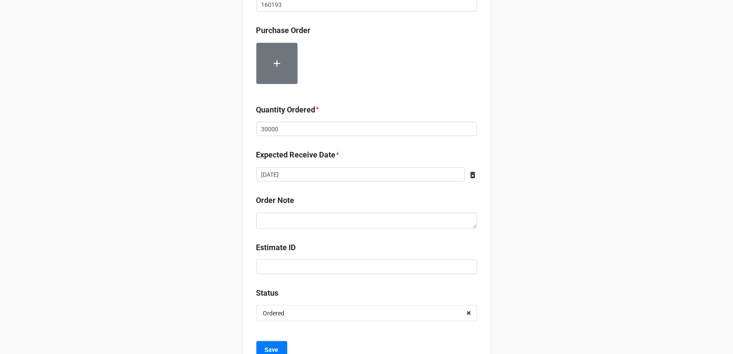
scroll to position [325, 0]
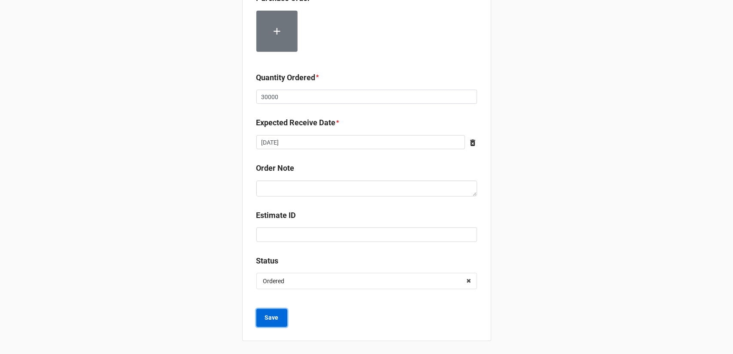
click at [279, 319] on button "Save" at bounding box center [271, 318] width 31 height 18
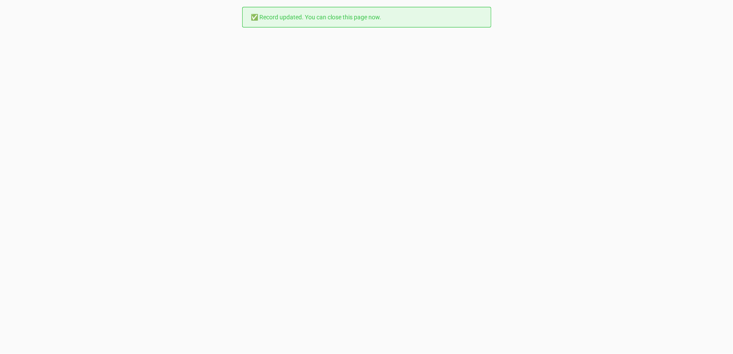
click at [449, 55] on div "✅ Record updated. You can close this page now." at bounding box center [366, 177] width 733 height 354
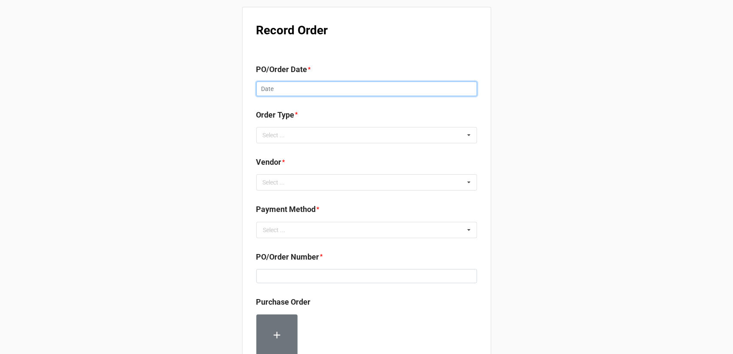
click at [300, 86] on input "text" at bounding box center [366, 89] width 221 height 15
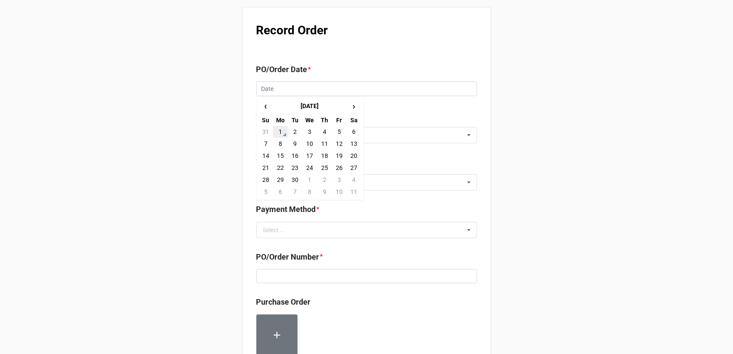
click at [278, 132] on td "1" at bounding box center [280, 132] width 15 height 12
type input "[DATE]"
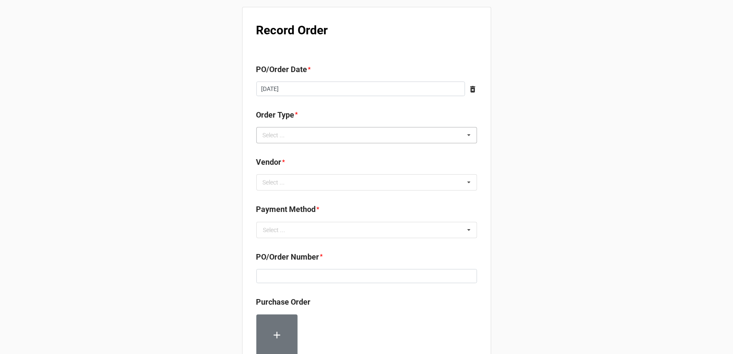
drag, startPoint x: 329, startPoint y: 130, endPoint x: 340, endPoint y: 141, distance: 15.2
click at [328, 130] on div "Select ... Inventory Replenishment Item Requested Associated with a Specific Job" at bounding box center [366, 135] width 221 height 16
click at [327, 152] on div "Inventory Replenishment" at bounding box center [367, 151] width 220 height 16
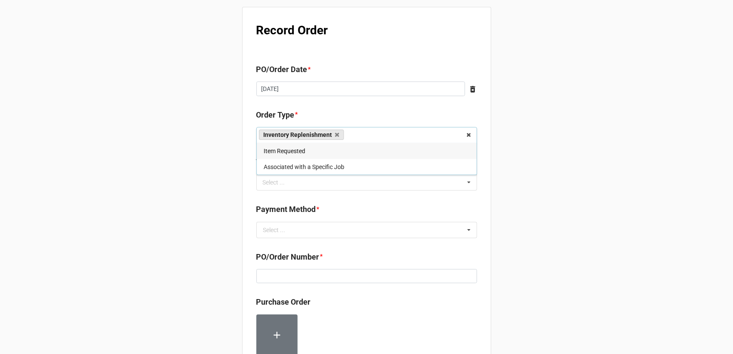
click at [509, 175] on div "Record Order PO/Order Date * [DATE] ‹ [DATE] › Su Mo Tu We Th Fr Sa 31 1 2 3 4 …" at bounding box center [366, 329] width 733 height 659
click at [447, 179] on div "Select ... No results found." at bounding box center [366, 182] width 221 height 16
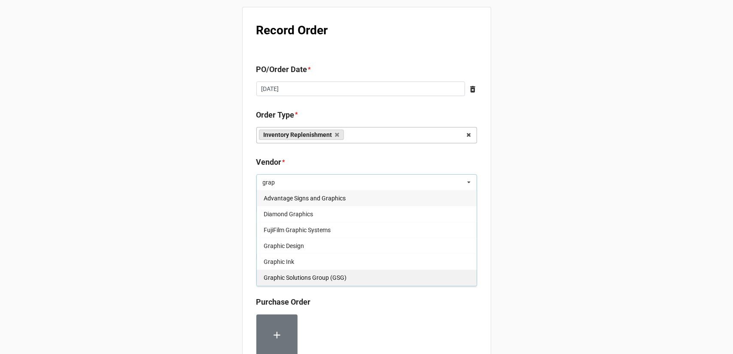
type input "grap"
click at [329, 277] on span "Graphic Solutions Group (GSG)" at bounding box center [305, 277] width 83 height 7
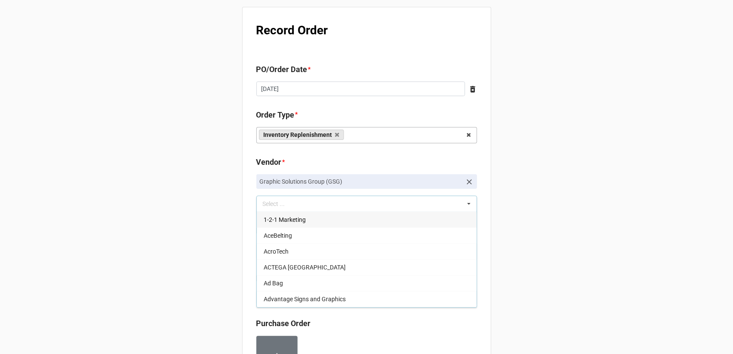
click at [594, 207] on div "Record Order PO/Order Date * 9/1/2025 ‹ September 2025 › Su Mo Tu We Th Fr Sa 3…" at bounding box center [366, 340] width 733 height 680
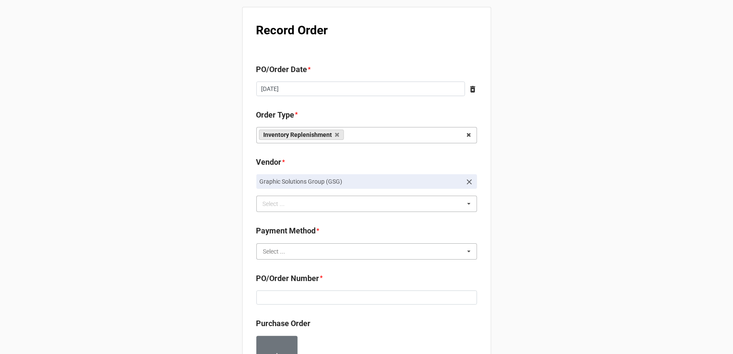
click at [373, 250] on input "text" at bounding box center [367, 251] width 220 height 15
click at [347, 266] on div "Terms/Invoiced" at bounding box center [367, 267] width 220 height 16
click at [528, 245] on div "Record Order PO/Order Date * 9/1/2025 ‹ September 2025 › Su Mo Tu We Th Fr Sa 3…" at bounding box center [366, 340] width 733 height 680
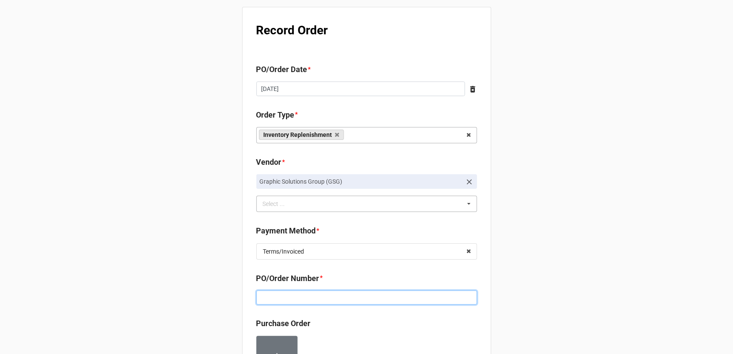
click at [351, 296] on input at bounding box center [366, 298] width 221 height 15
paste input "160194"
type input "160194"
click at [541, 283] on div "Record Order PO/Order Date * 9/1/2025 ‹ September 2025 › Su Mo Tu We Th Fr Sa 3…" at bounding box center [366, 340] width 733 height 680
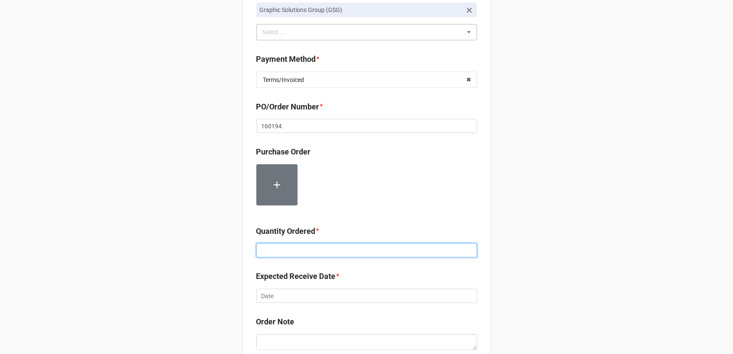
click at [295, 248] on input at bounding box center [366, 250] width 221 height 15
type input "2"
click at [511, 235] on div "Record Order PO/Order Date * 9/1/2025 ‹ September 2025 › Su Mo Tu We Th Fr Sa 3…" at bounding box center [366, 168] width 733 height 680
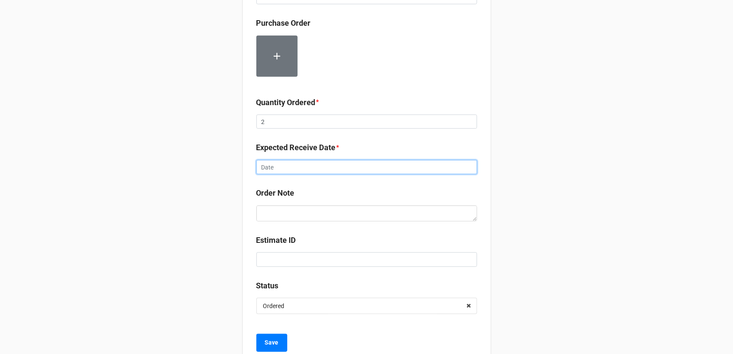
click at [371, 169] on input "text" at bounding box center [366, 167] width 221 height 15
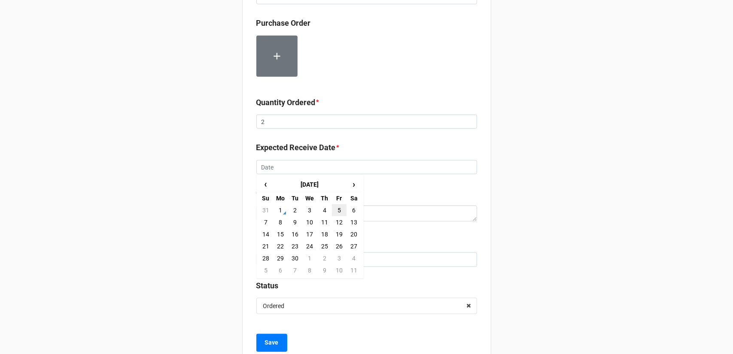
click at [339, 211] on td "5" at bounding box center [339, 210] width 15 height 12
type input "9/5/2025"
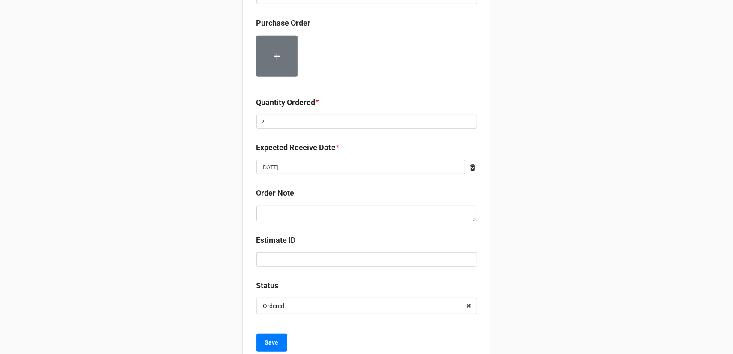
click at [561, 196] on div "Record Order PO/Order Date * 9/1/2025 ‹ September 2025 › Su Mo Tu We Th Fr Sa 3…" at bounding box center [366, 40] width 733 height 680
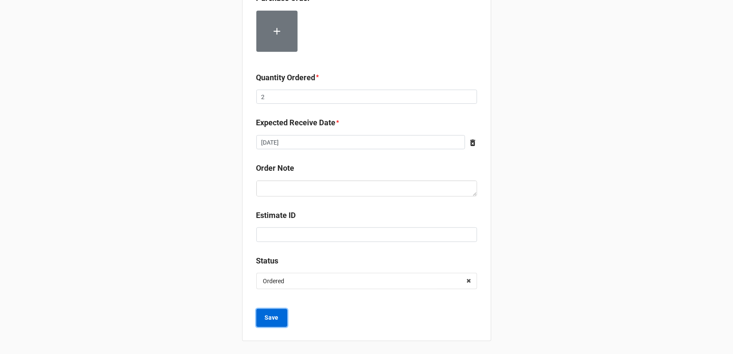
click at [273, 317] on b "Save" at bounding box center [272, 317] width 14 height 9
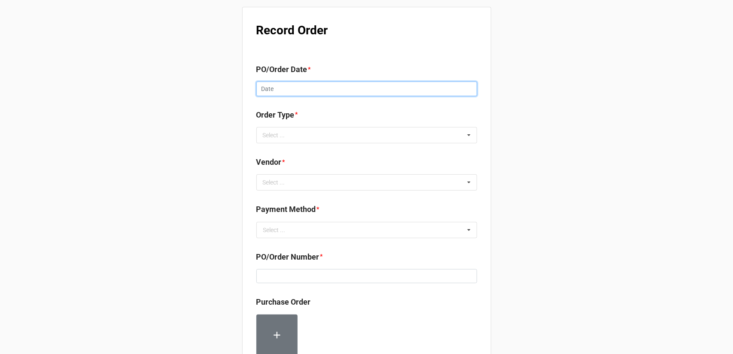
click at [313, 85] on input "text" at bounding box center [366, 89] width 221 height 15
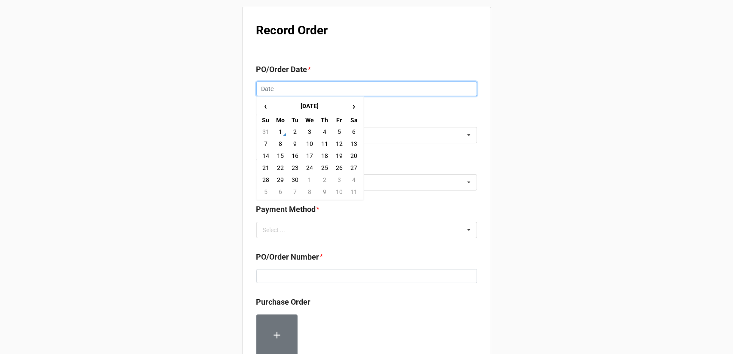
paste input "160153"
click at [285, 89] on input "160153" at bounding box center [366, 89] width 221 height 15
type input "160153"
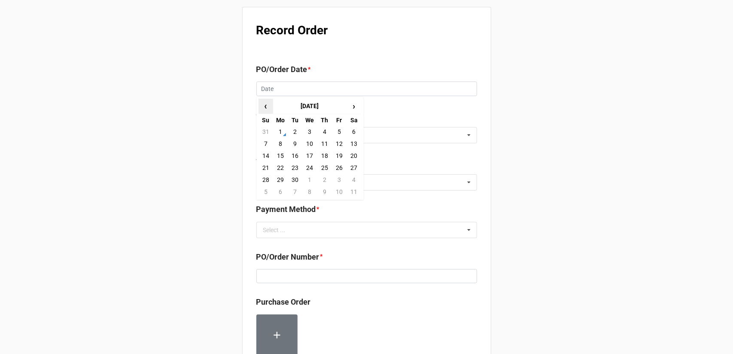
click at [266, 105] on span "‹" at bounding box center [266, 106] width 14 height 14
click at [338, 180] on td "27" at bounding box center [339, 180] width 15 height 12
type input "[DATE]"
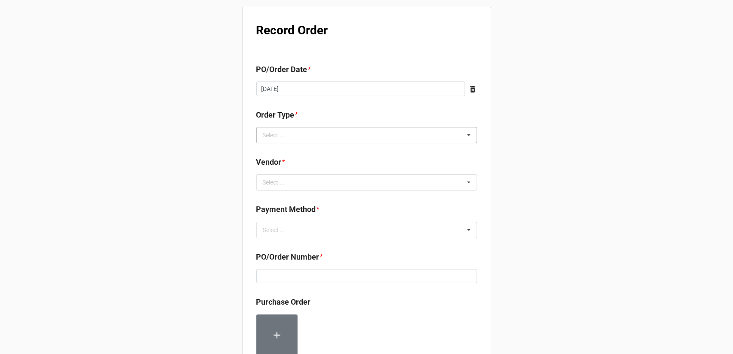
click at [360, 142] on div "Select ... Inventory Replenishment Item Requested Associated with a Specific Job" at bounding box center [366, 135] width 221 height 16
click at [344, 153] on div "Inventory Replenishment" at bounding box center [367, 151] width 220 height 16
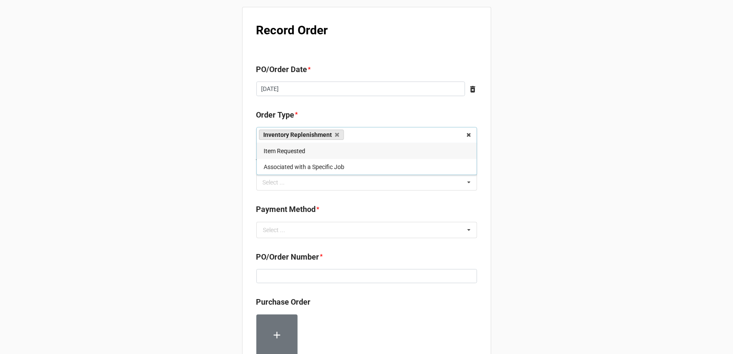
click at [538, 210] on div "Record Order PO/Order Date * [DATE] ‹ [DATE] › Su Mo Tu We Th Fr Sa 25 26 27 28…" at bounding box center [366, 329] width 733 height 659
click at [354, 182] on div "Select ... No results found." at bounding box center [366, 182] width 221 height 16
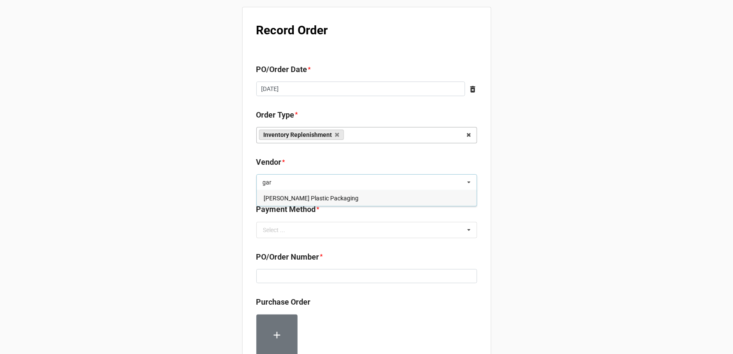
type input "gar"
click at [334, 200] on div "[PERSON_NAME] Plastic Packaging" at bounding box center [367, 198] width 220 height 16
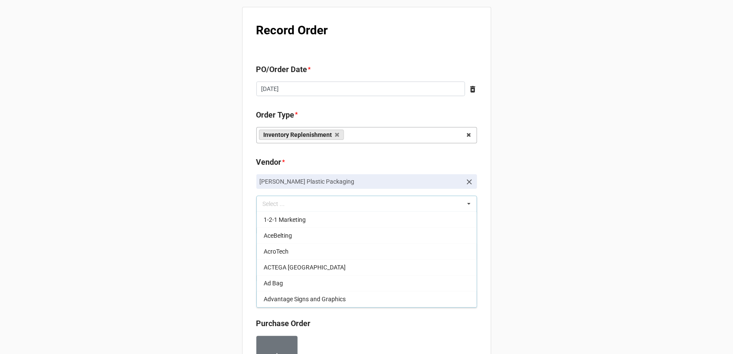
click at [571, 219] on div "Record Order PO/Order Date * [DATE] ‹ [DATE] › Su Mo Tu We Th Fr Sa 25 26 27 28…" at bounding box center [366, 340] width 733 height 680
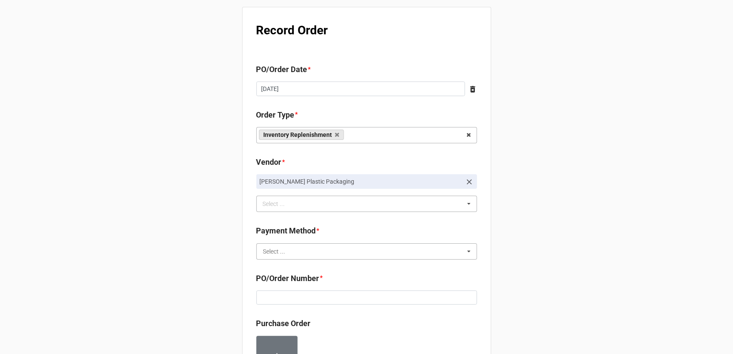
click at [356, 245] on input "text" at bounding box center [367, 251] width 220 height 15
click at [337, 264] on div "Terms/Invoiced" at bounding box center [367, 267] width 220 height 16
click at [525, 263] on div "Record Order PO/Order Date * [DATE] ‹ [DATE] › Su Mo Tu We Th Fr Sa 25 26 27 28…" at bounding box center [366, 340] width 733 height 680
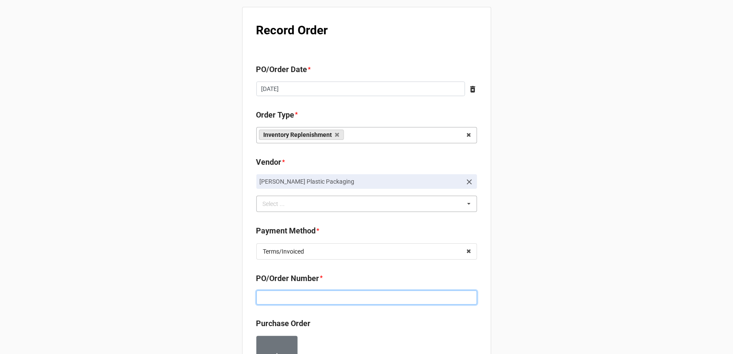
click at [357, 294] on input at bounding box center [366, 298] width 221 height 15
paste input "160153"
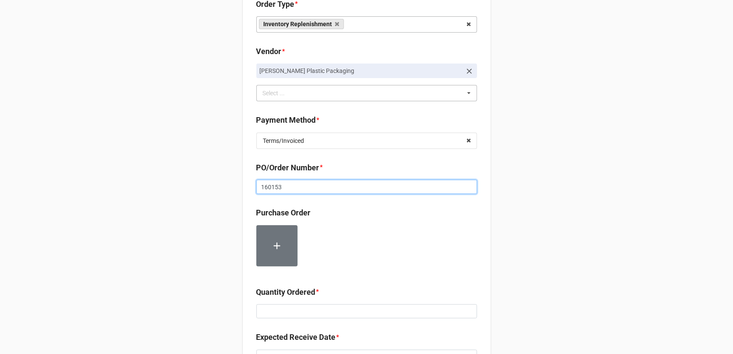
scroll to position [129, 0]
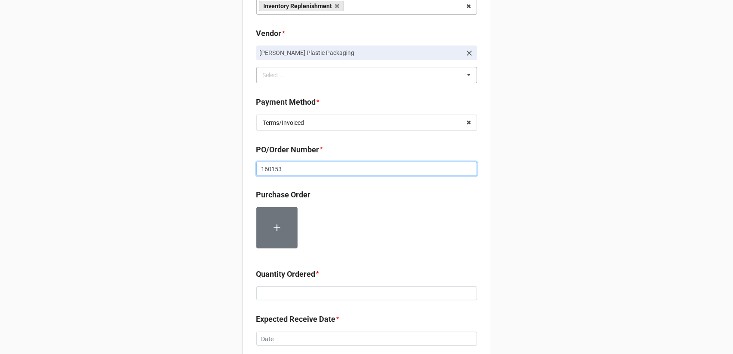
type input "160153"
click at [310, 294] on input at bounding box center [366, 293] width 221 height 15
type input "25000"
click at [541, 254] on div "Record Order PO/Order Date * [DATE] ‹ [DATE] › Su Mo Tu We Th Fr Sa 25 26 27 28…" at bounding box center [366, 211] width 733 height 680
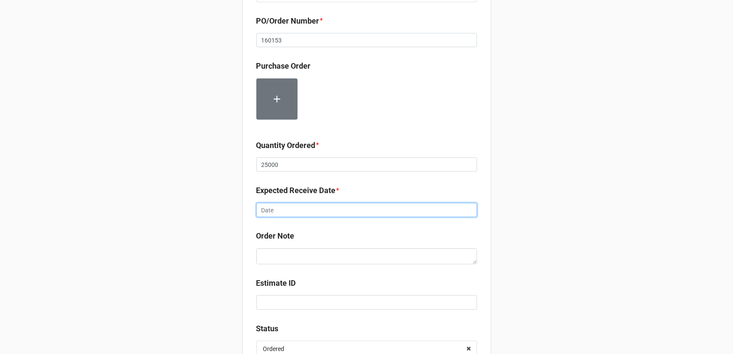
click at [292, 207] on input "text" at bounding box center [366, 210] width 221 height 15
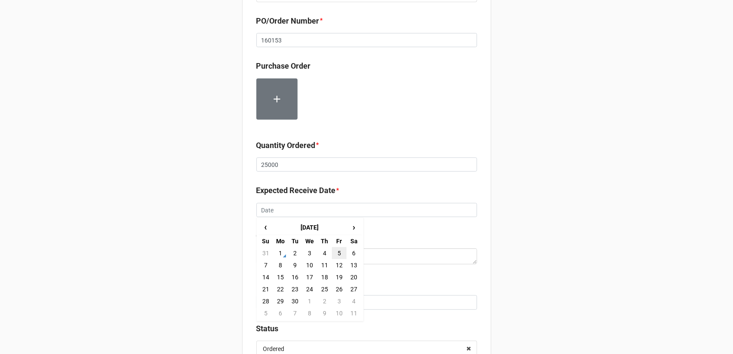
click at [337, 252] on td "5" at bounding box center [339, 253] width 15 height 12
type input "[DATE]"
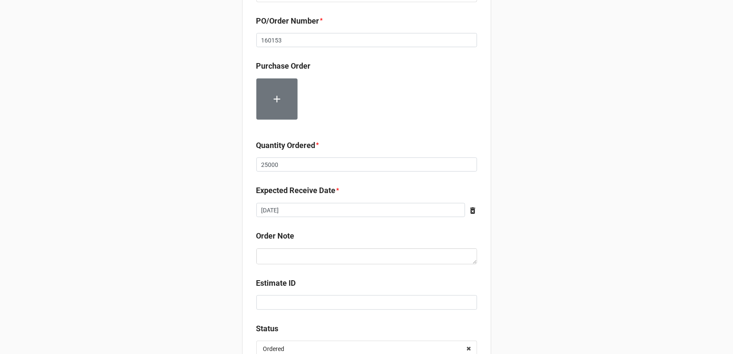
click at [554, 237] on div "Record Order PO/Order Date * [DATE] ‹ [DATE] › Su Mo Tu We Th Fr Sa 25 26 27 28…" at bounding box center [366, 82] width 733 height 680
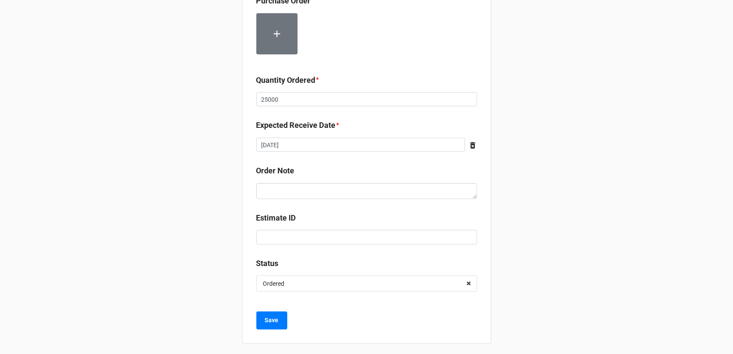
scroll to position [325, 0]
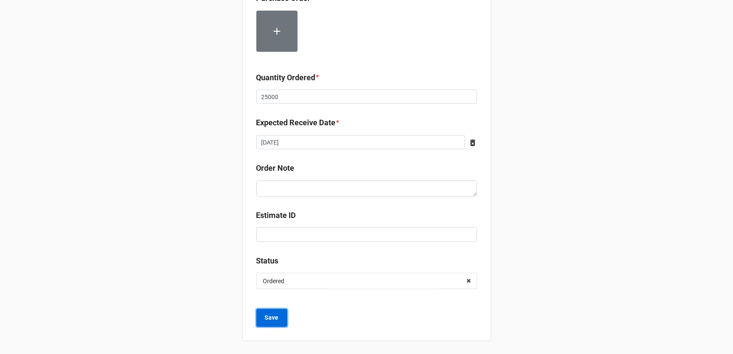
click at [278, 317] on button "Save" at bounding box center [271, 318] width 31 height 18
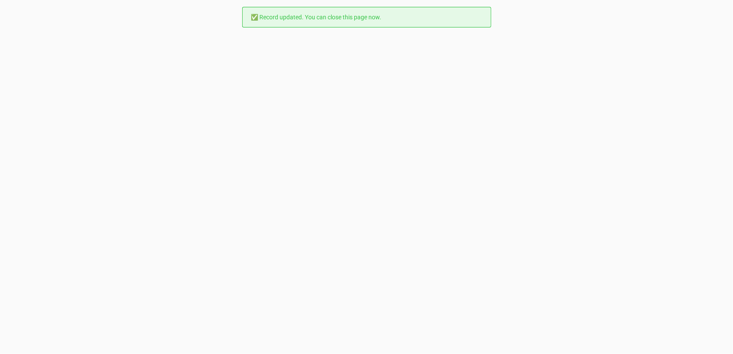
scroll to position [0, 0]
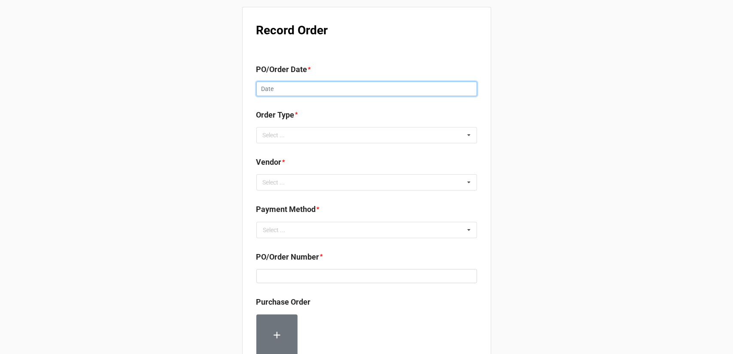
click at [298, 91] on input "text" at bounding box center [366, 89] width 221 height 15
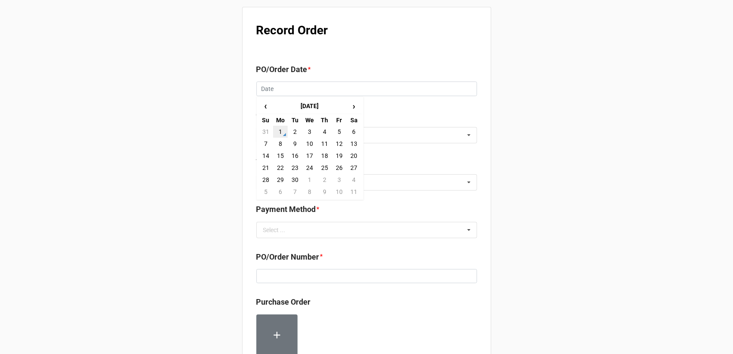
click at [279, 130] on td "1" at bounding box center [280, 132] width 15 height 12
type input "9/1/2025"
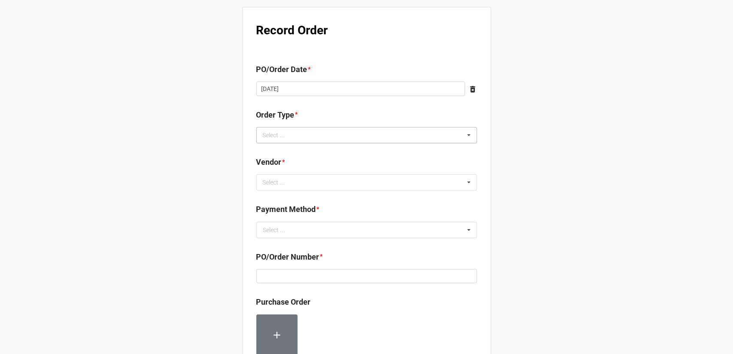
click at [339, 135] on div "Select ... Inventory Replenishment Item Requested Associated with a Specific Job" at bounding box center [366, 135] width 221 height 16
click at [322, 153] on span "Inventory Replenishment" at bounding box center [297, 151] width 66 height 7
click at [523, 178] on div "Record Order PO/Order Date * 9/1/2025 ‹ September 2025 › Su Mo Tu We Th Fr Sa 3…" at bounding box center [366, 329] width 733 height 659
click at [367, 182] on div "Select ... No results found." at bounding box center [366, 182] width 221 height 16
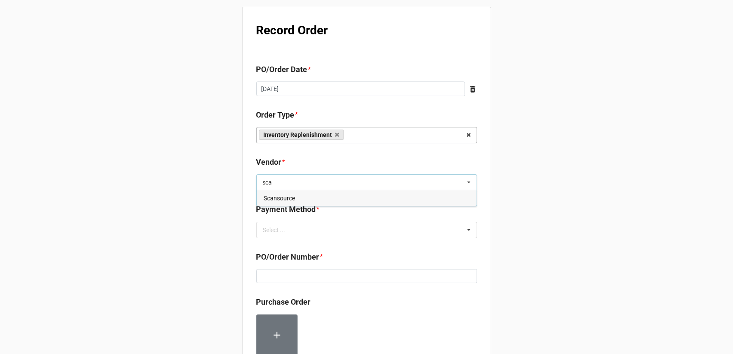
type input "sca"
click at [343, 200] on div "Scansource" at bounding box center [367, 198] width 220 height 16
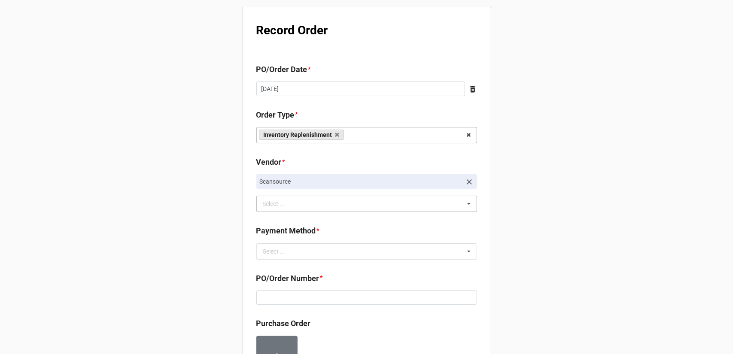
click at [538, 220] on div "Record Order PO/Order Date * 9/1/2025 ‹ September 2025 › Su Mo Tu We Th Fr Sa 3…" at bounding box center [366, 340] width 733 height 680
click at [326, 248] on input "text" at bounding box center [367, 251] width 220 height 15
click at [324, 264] on div "Terms/Invoiced" at bounding box center [367, 267] width 220 height 16
click at [536, 247] on div "Record Order PO/Order Date * 9/1/2025 ‹ September 2025 › Su Mo Tu We Th Fr Sa 3…" at bounding box center [366, 340] width 733 height 680
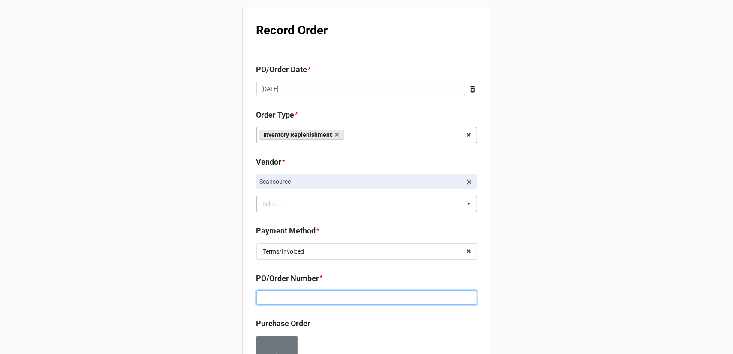
click at [377, 300] on input at bounding box center [366, 298] width 221 height 15
paste input "160195"
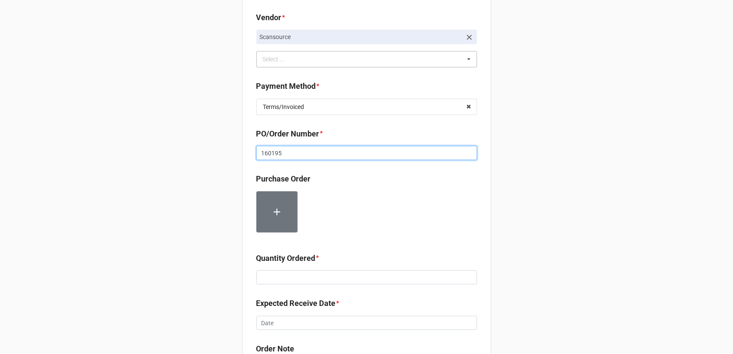
scroll to position [172, 0]
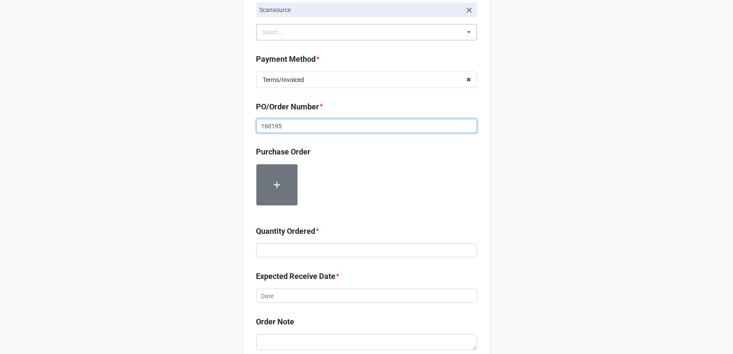
type input "160195"
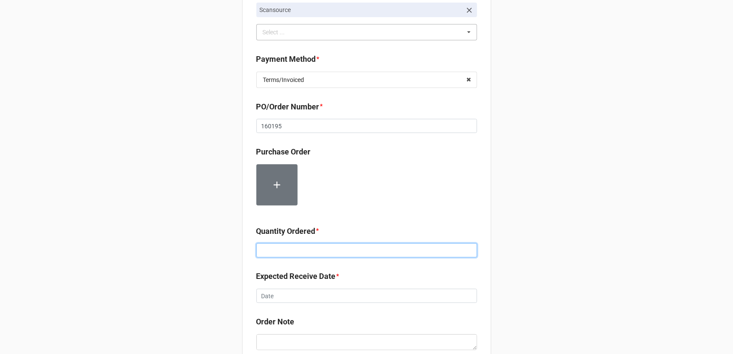
click at [335, 249] on input at bounding box center [366, 250] width 221 height 15
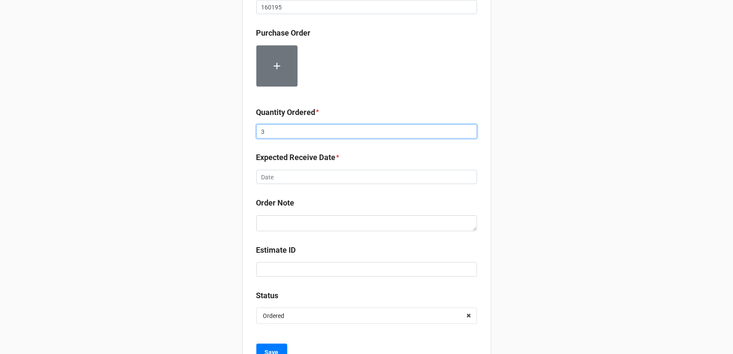
scroll to position [300, 0]
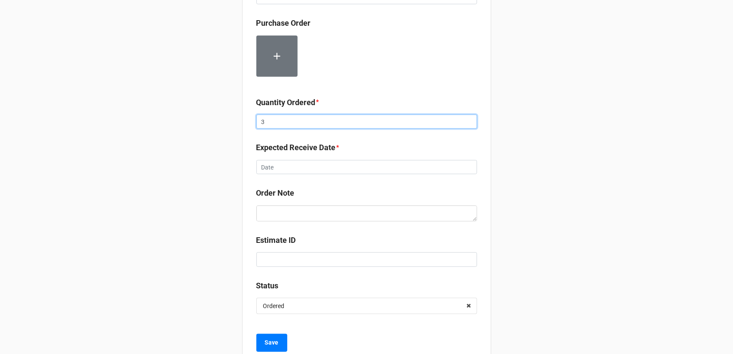
type input "3"
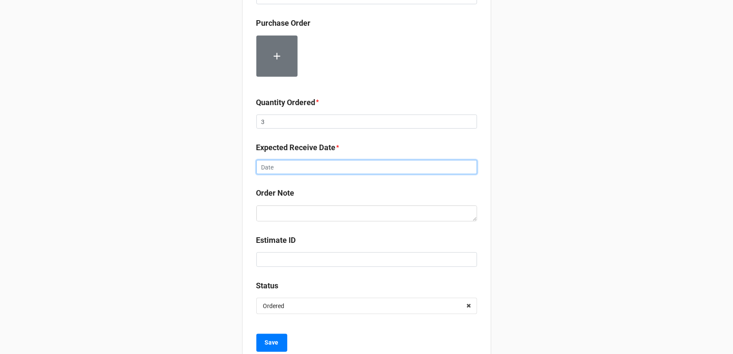
click at [353, 166] on input "text" at bounding box center [366, 167] width 221 height 15
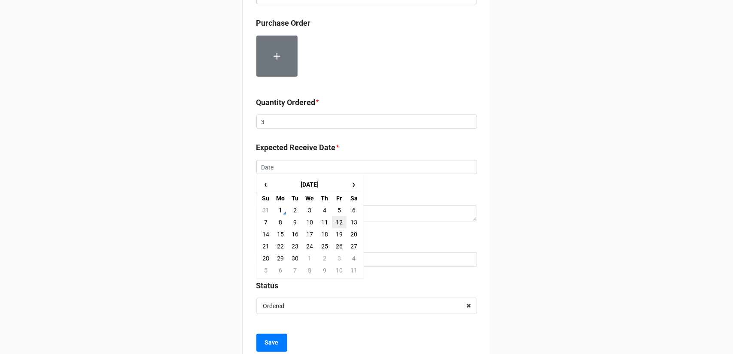
click at [338, 223] on td "12" at bounding box center [339, 222] width 15 height 12
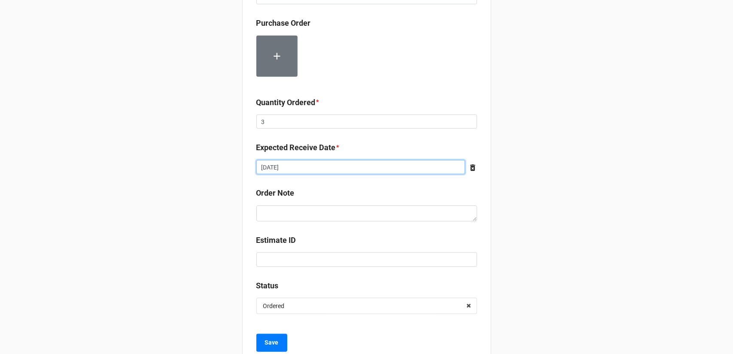
click at [431, 166] on input "9/12/2025" at bounding box center [360, 167] width 209 height 15
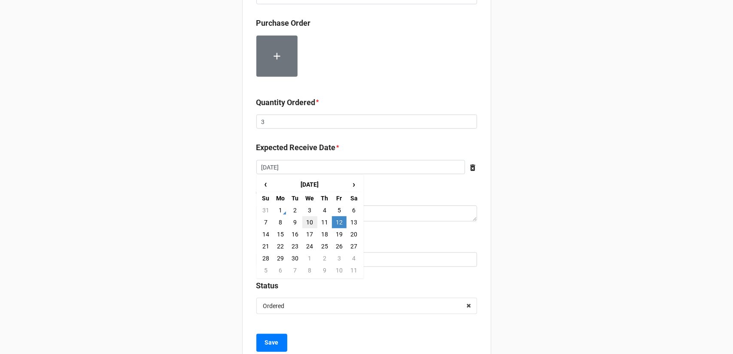
click at [307, 221] on td "10" at bounding box center [309, 222] width 15 height 12
type input "9/10/2025"
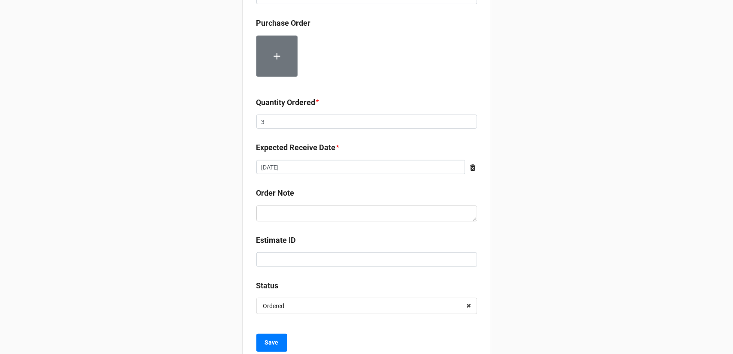
click at [566, 216] on div "Record Order PO/Order Date * 9/1/2025 ‹ September 2025 › Su Mo Tu We Th Fr Sa 3…" at bounding box center [366, 40] width 733 height 680
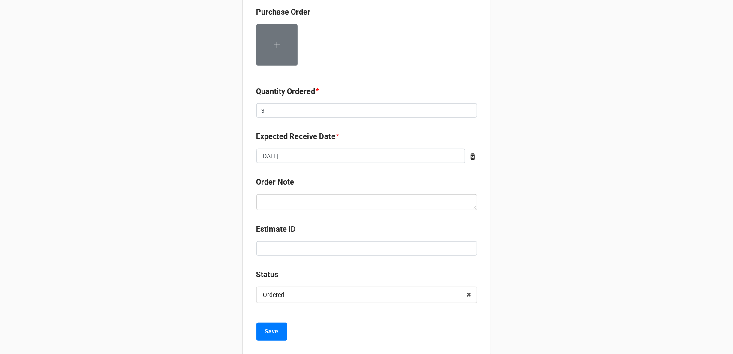
scroll to position [325, 0]
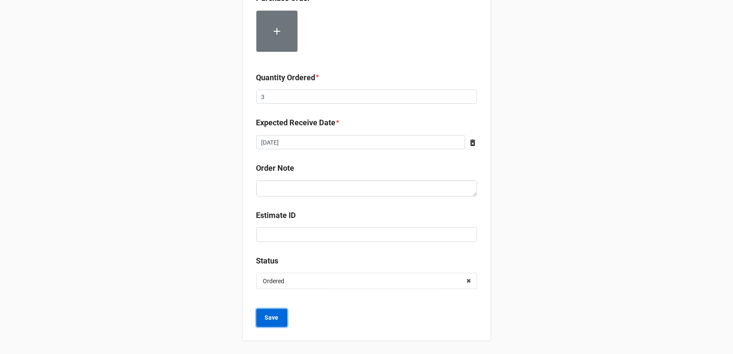
click at [276, 315] on b "Save" at bounding box center [272, 317] width 14 height 9
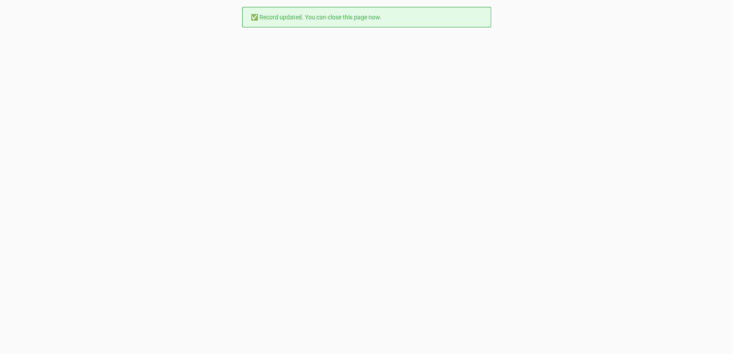
scroll to position [0, 0]
